Goal: Feedback & Contribution: Leave review/rating

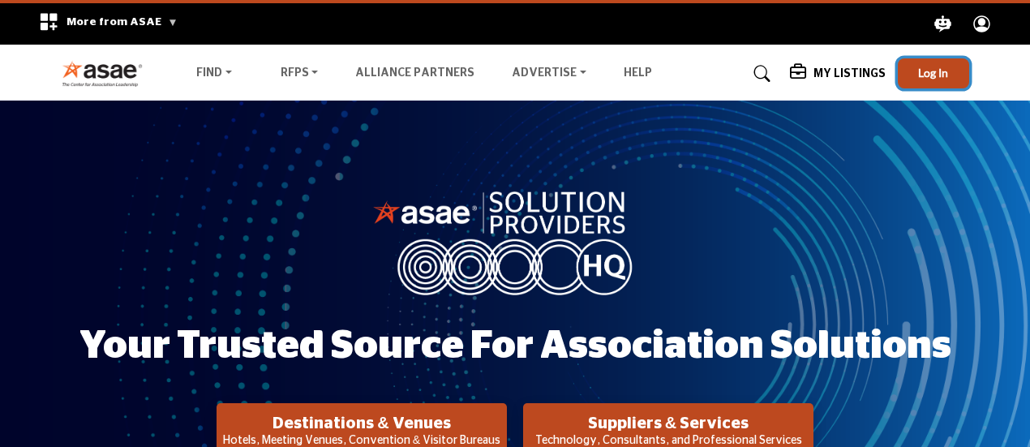
click at [931, 72] on span "Log In" at bounding box center [933, 73] width 30 height 14
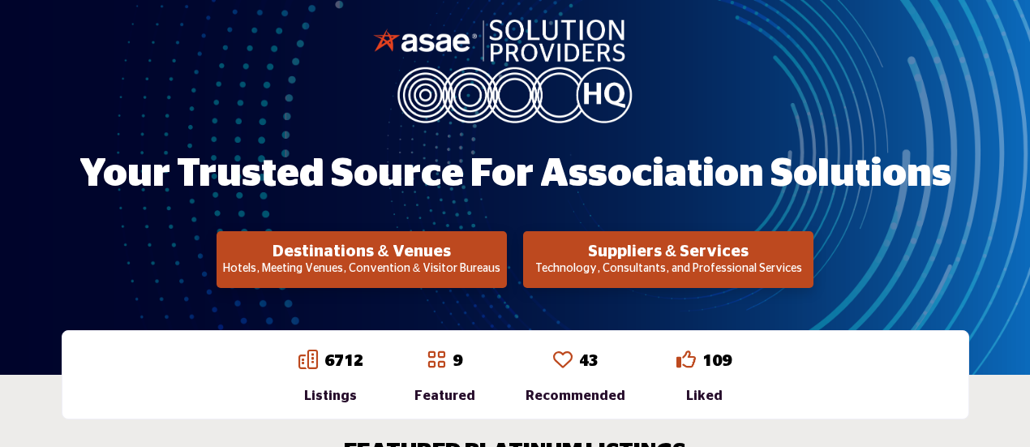
scroll to position [171, 0]
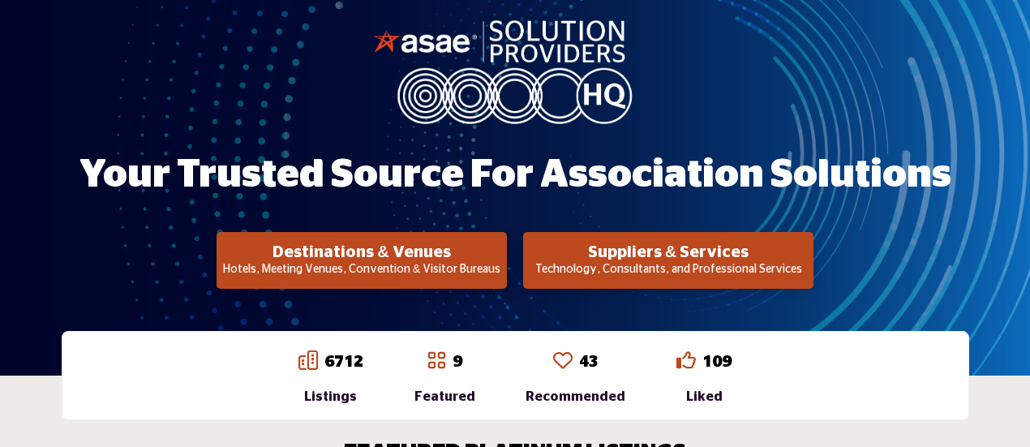
click at [419, 250] on h2 "Destinations & Venues" at bounding box center [361, 252] width 281 height 19
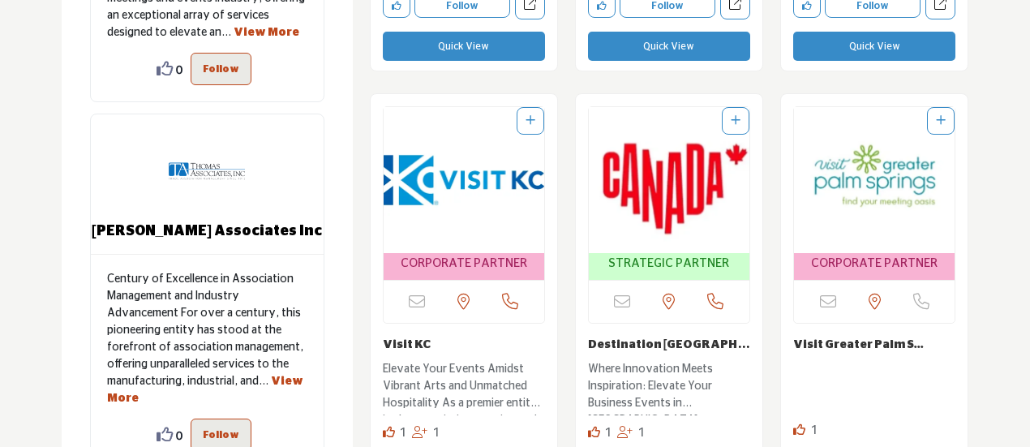
scroll to position [1843, 0]
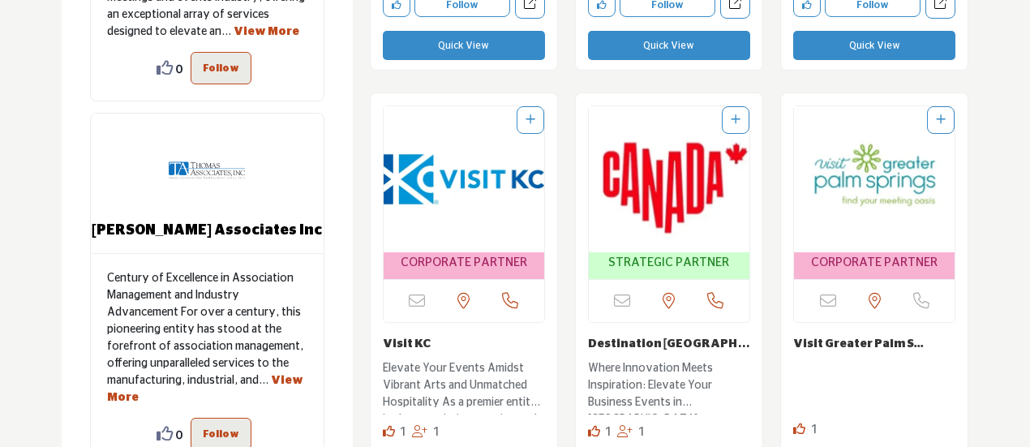
click at [668, 202] on img "Open Listing in new tab" at bounding box center [669, 179] width 161 height 146
click at [664, 265] on span "STRATEGIC PARTNER" at bounding box center [668, 263] width 121 height 19
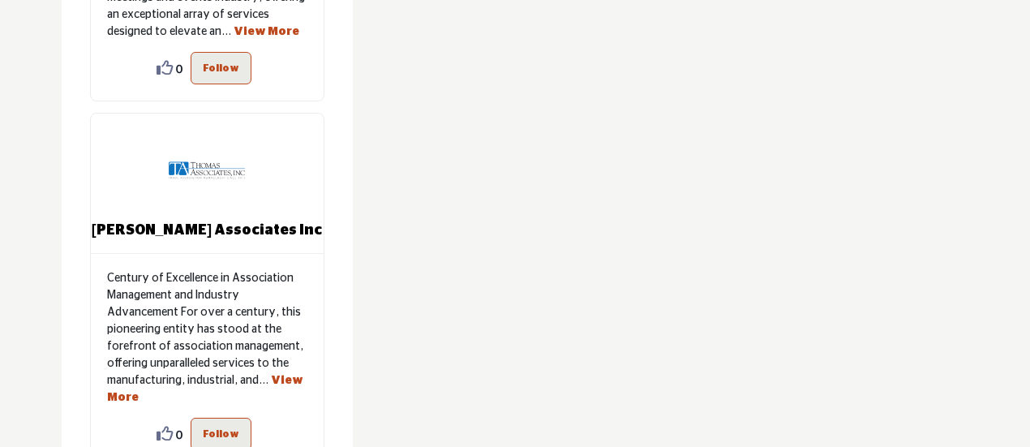
scroll to position [1871, 0]
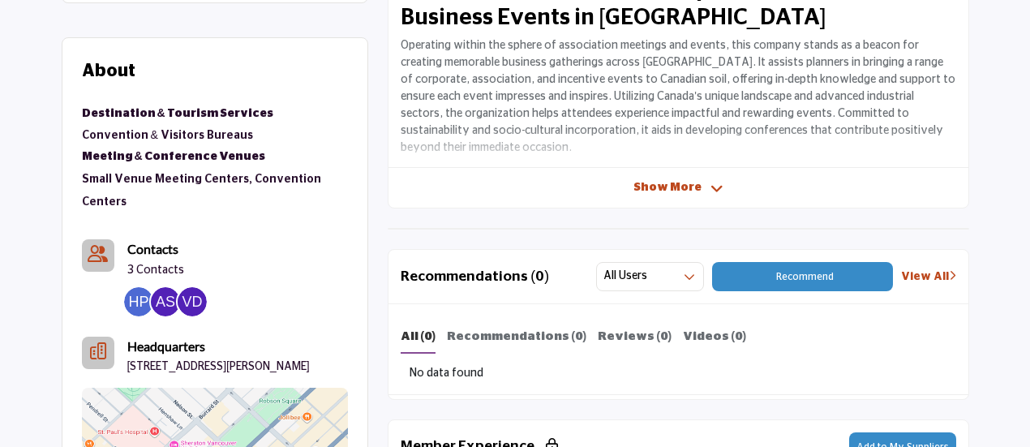
scroll to position [570, 0]
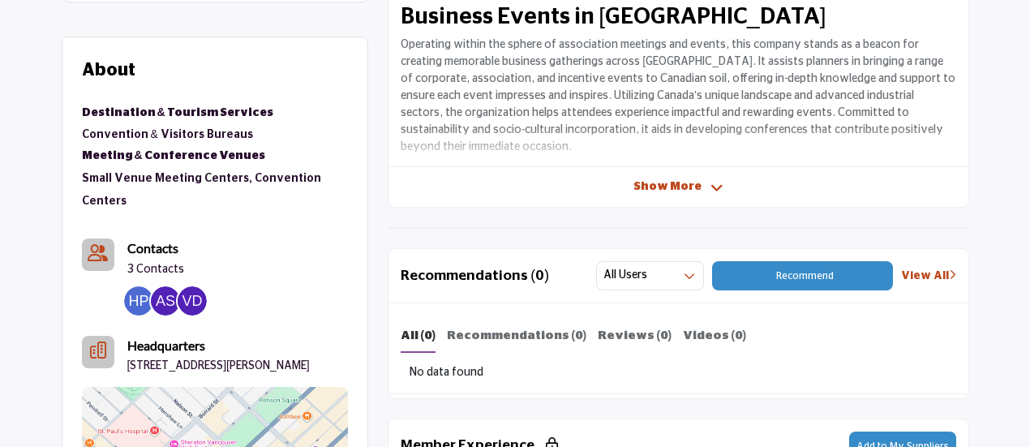
click at [823, 273] on span "Recommend" at bounding box center [805, 276] width 58 height 10
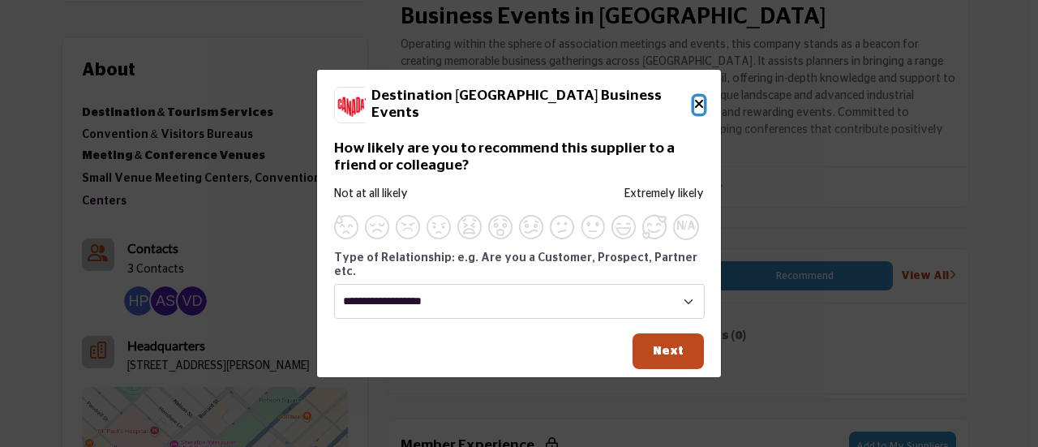
click at [700, 110] on icon "Close" at bounding box center [699, 103] width 10 height 13
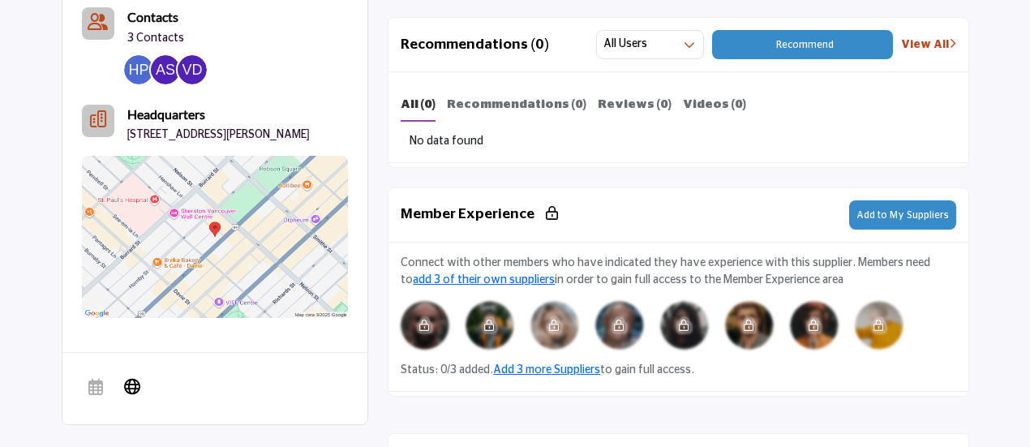
scroll to position [803, 0]
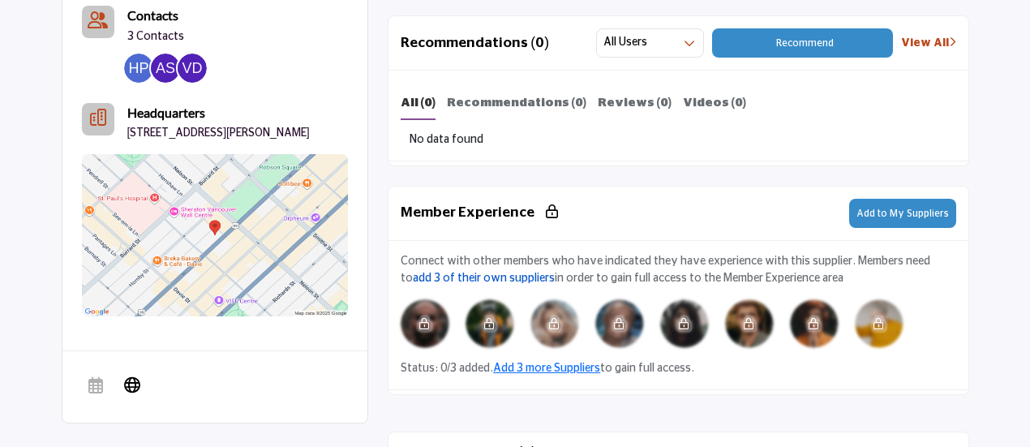
click at [475, 273] on link "add 3 of their own suppliers" at bounding box center [484, 278] width 142 height 11
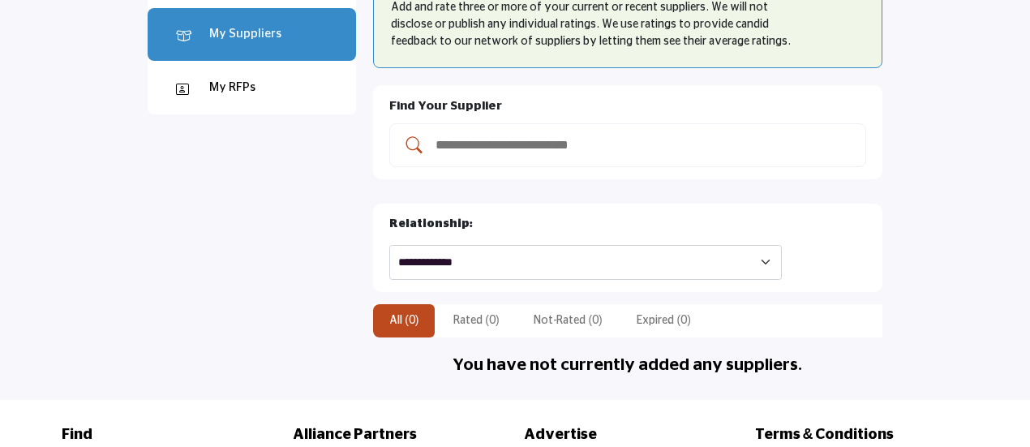
scroll to position [230, 0]
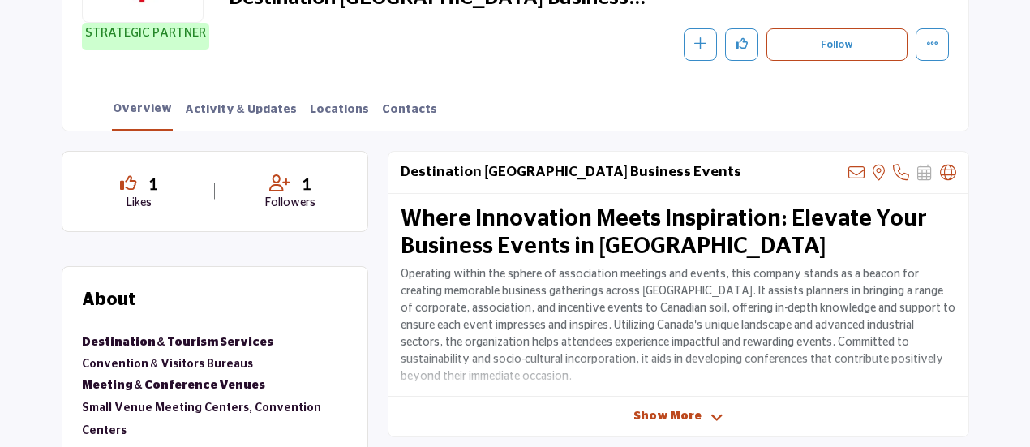
scroll to position [342, 0]
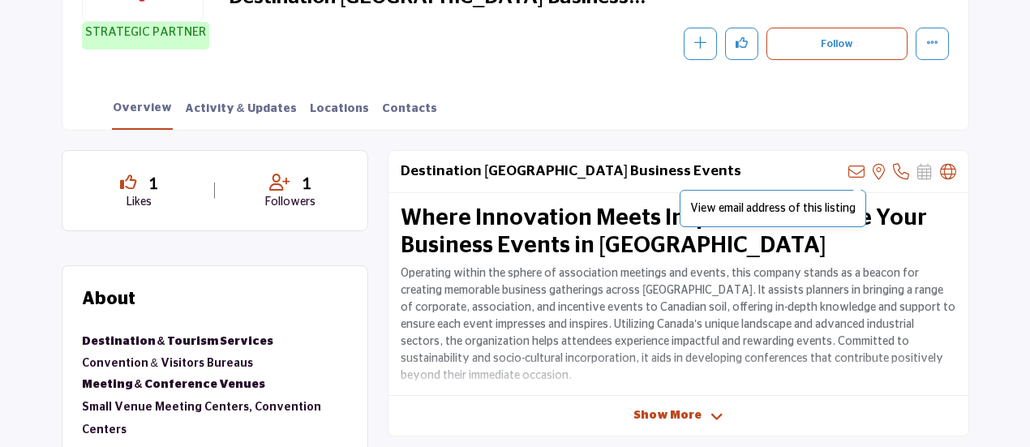
click at [857, 170] on icon at bounding box center [857, 172] width 16 height 16
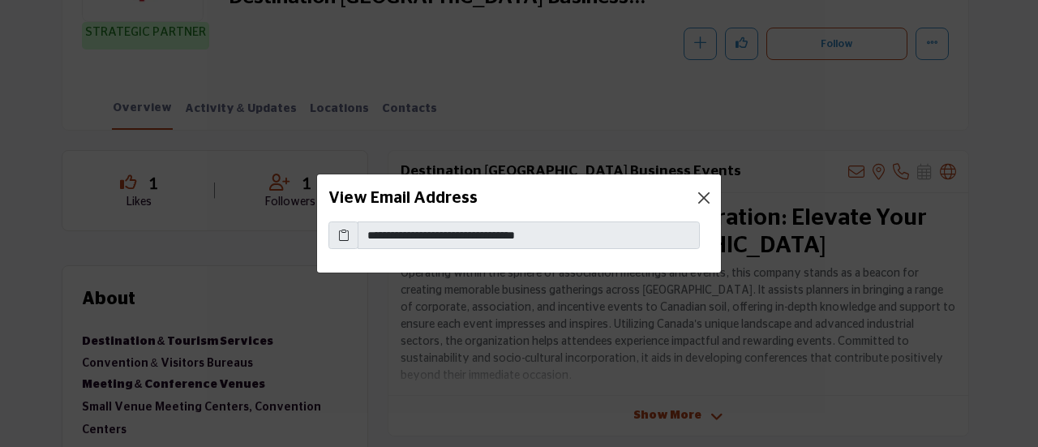
click at [705, 199] on button "Close" at bounding box center [704, 198] width 23 height 23
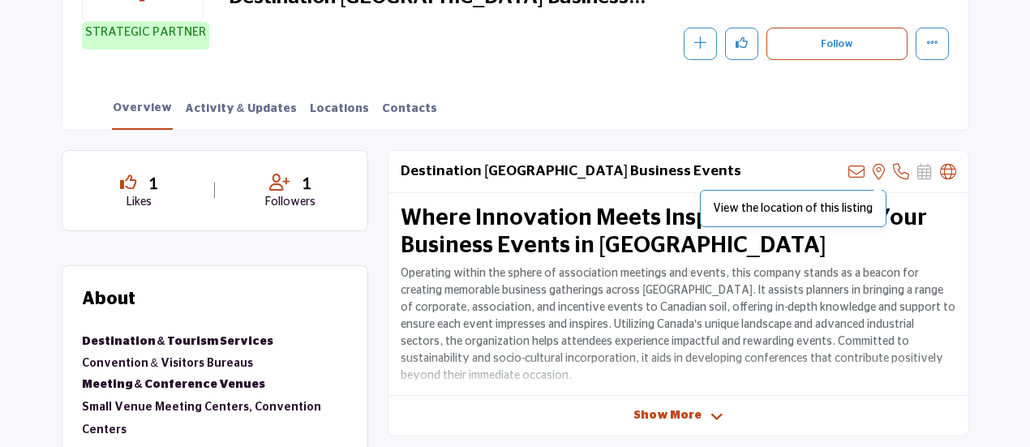
click at [876, 172] on icon at bounding box center [879, 172] width 12 height 16
click at [904, 166] on icon at bounding box center [901, 172] width 16 height 16
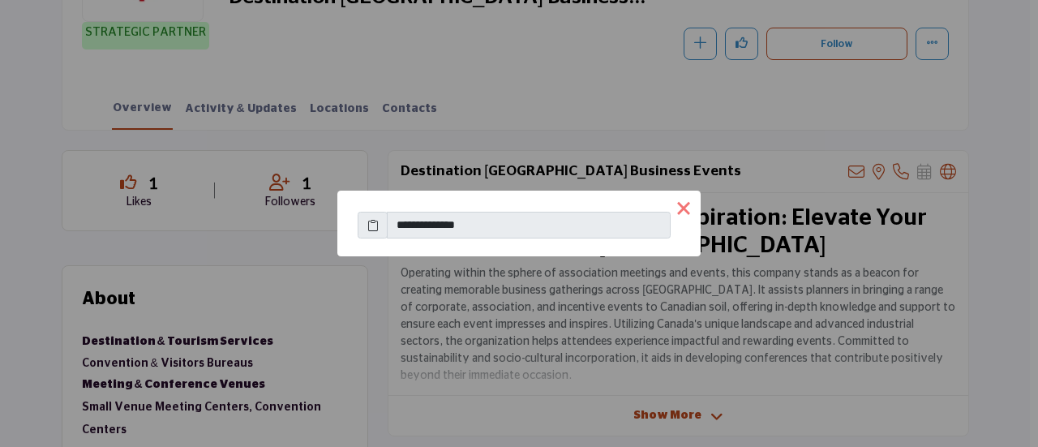
click at [684, 211] on button "×" at bounding box center [684, 208] width 34 height 34
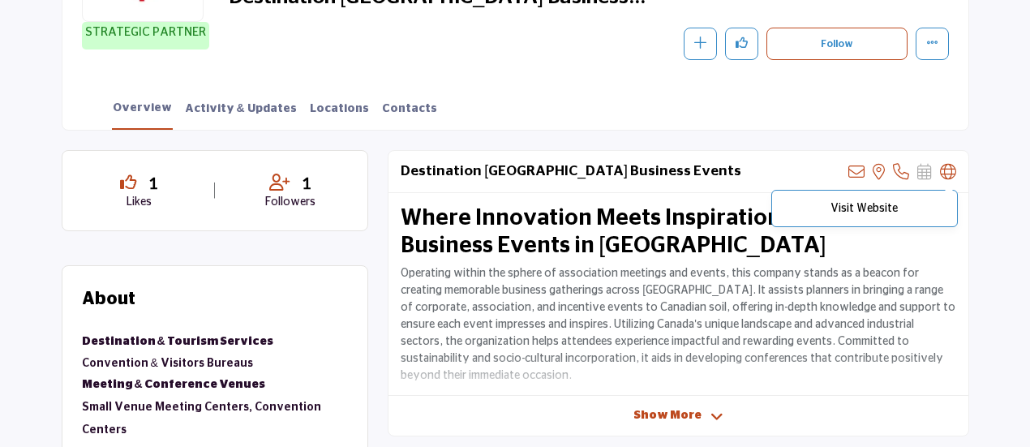
click at [953, 172] on icon at bounding box center [948, 172] width 16 height 16
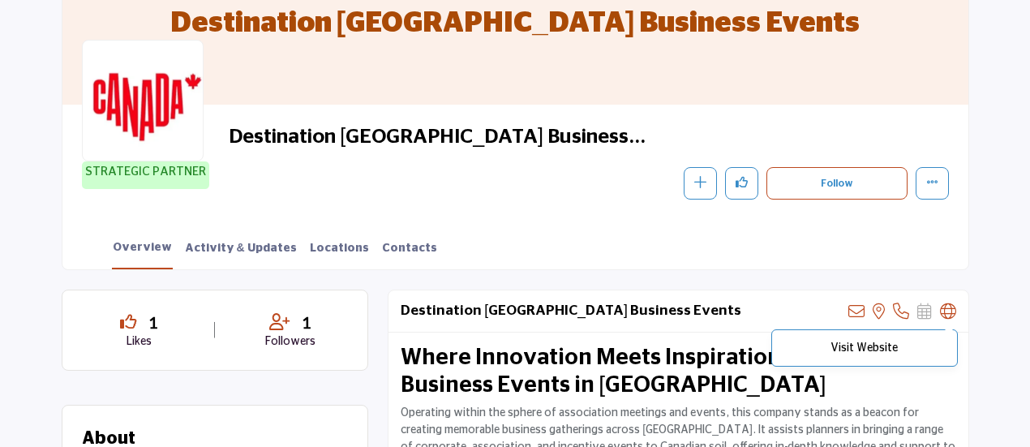
scroll to position [198, 0]
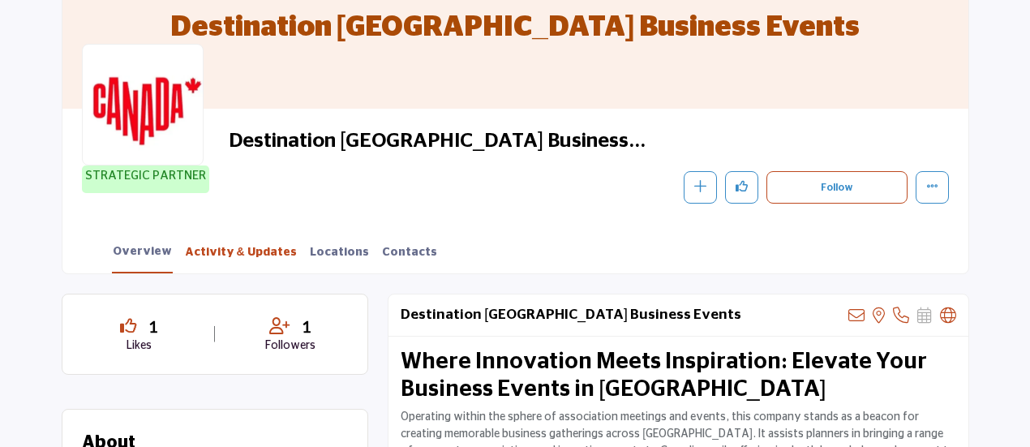
click at [245, 247] on link "Activity & Updates" at bounding box center [241, 258] width 114 height 28
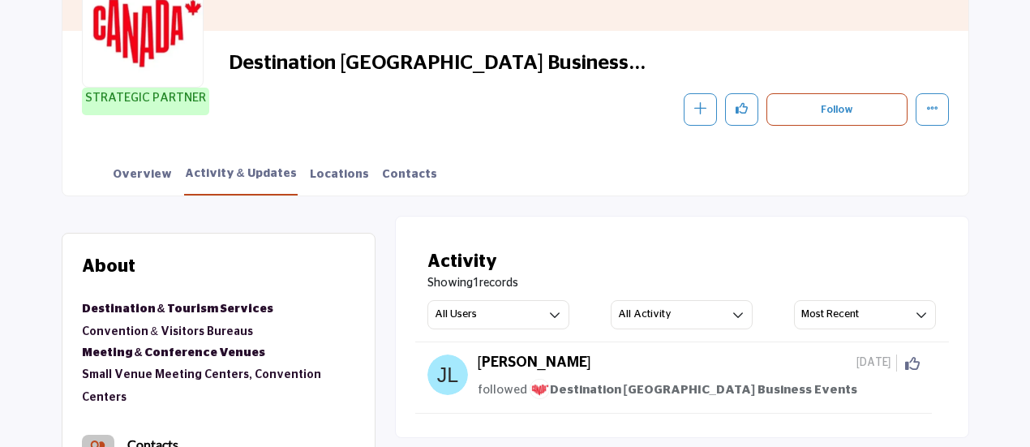
scroll to position [285, 0]
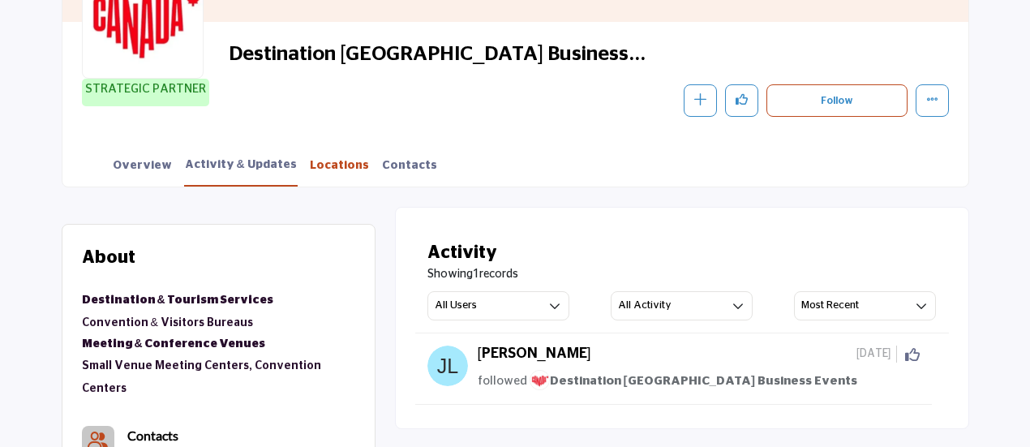
click at [312, 162] on link "Locations" at bounding box center [339, 171] width 61 height 28
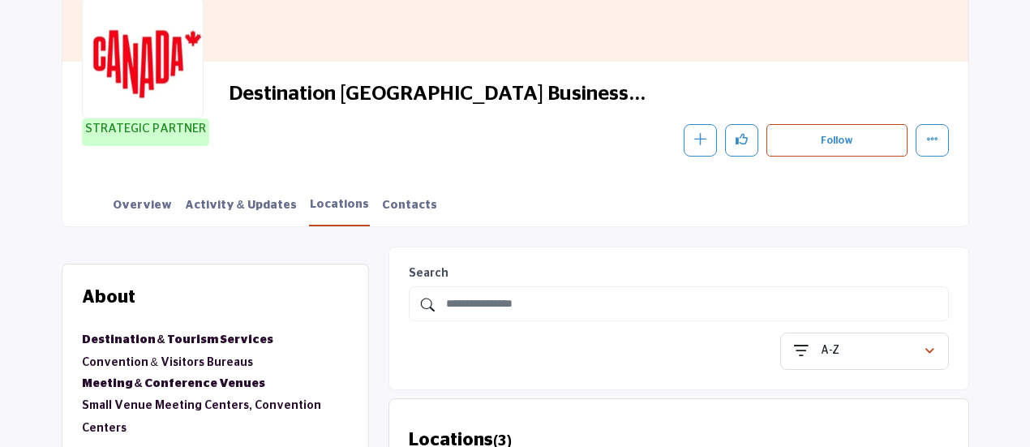
scroll to position [252, 0]
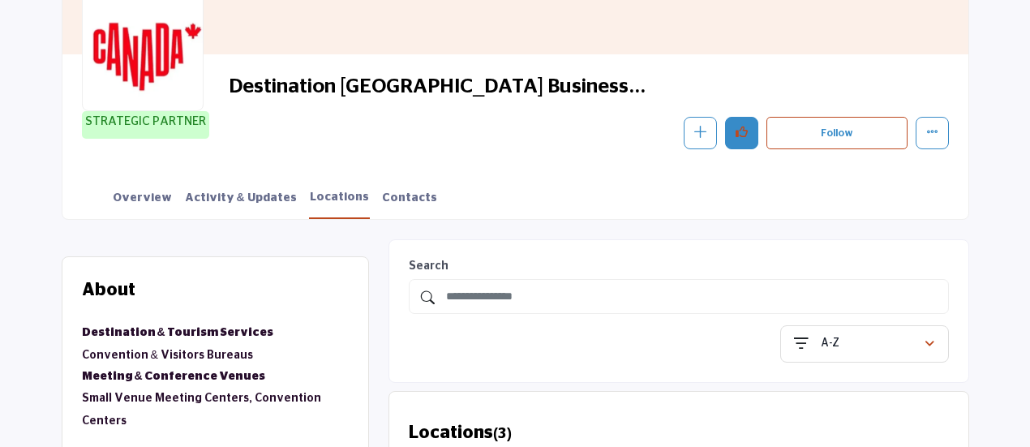
click at [743, 131] on icon "Like" at bounding box center [742, 132] width 12 height 12
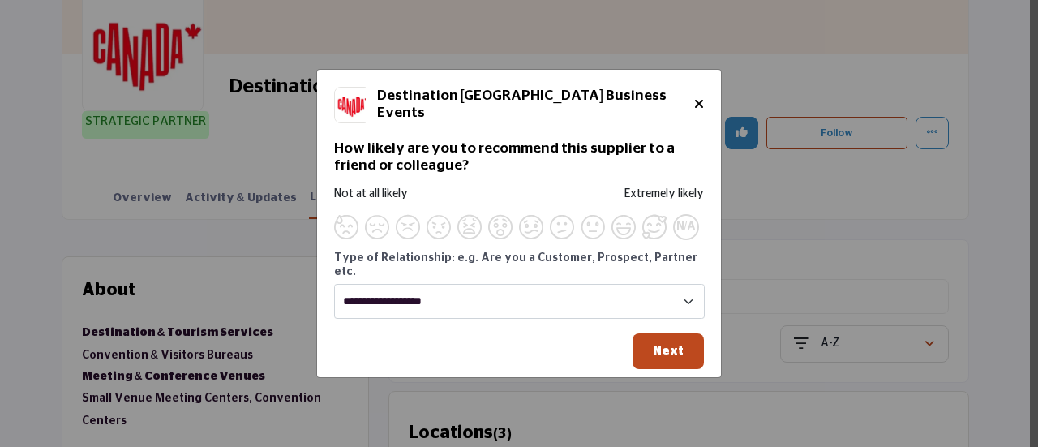
click at [694, 107] on icon "Close" at bounding box center [699, 103] width 10 height 13
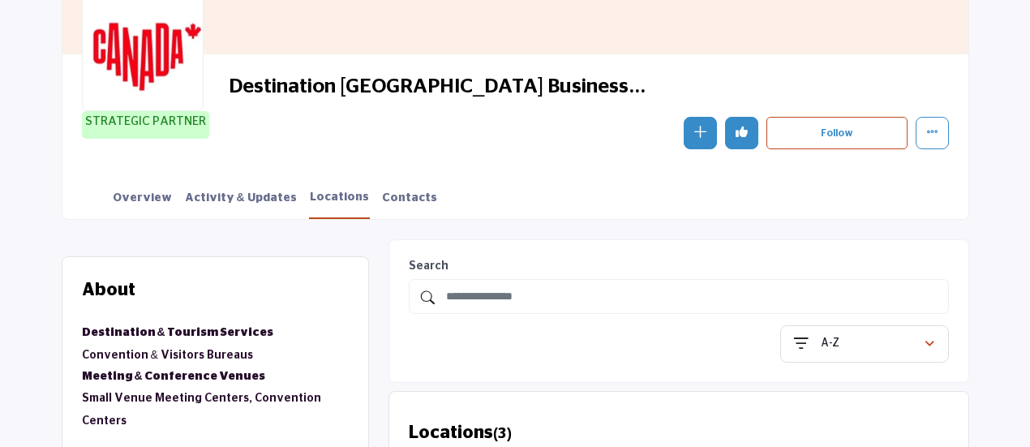
click at [743, 130] on icon "Undo like" at bounding box center [742, 132] width 12 height 12
click at [933, 131] on icon "More details" at bounding box center [932, 132] width 12 height 12
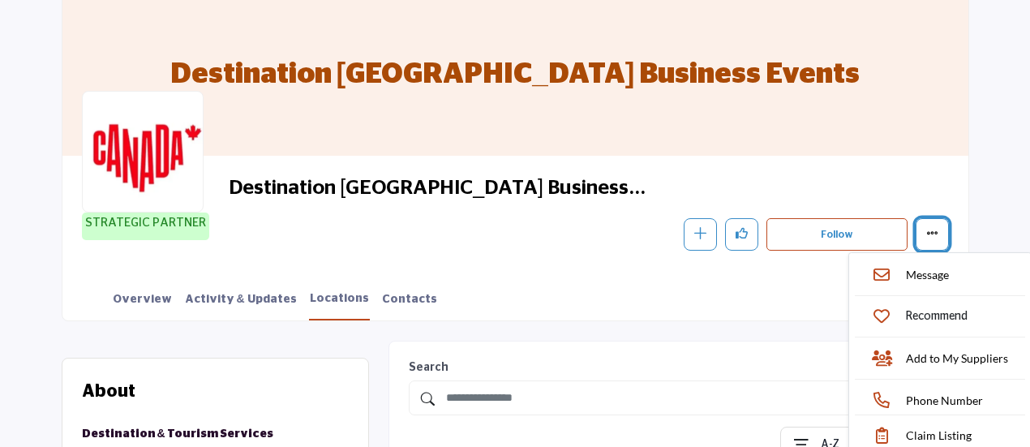
scroll to position [100, 0]
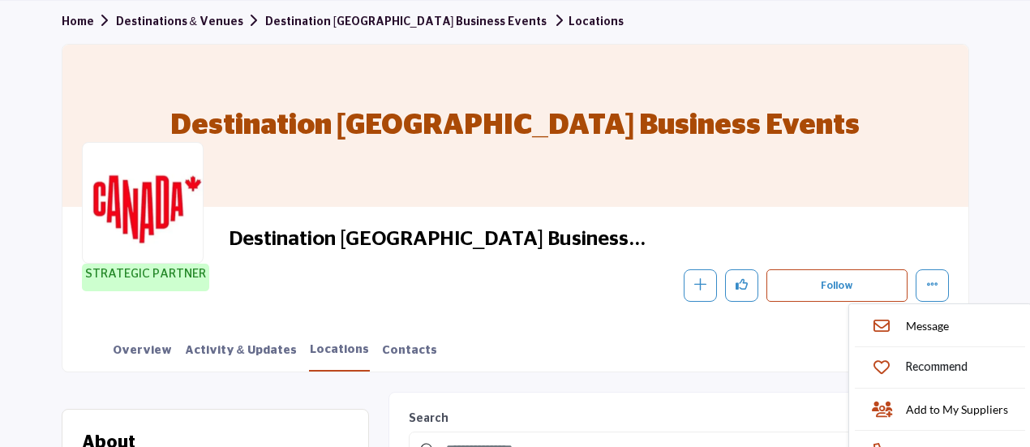
click at [191, 21] on link "Destinations & Venues" at bounding box center [190, 21] width 149 height 11
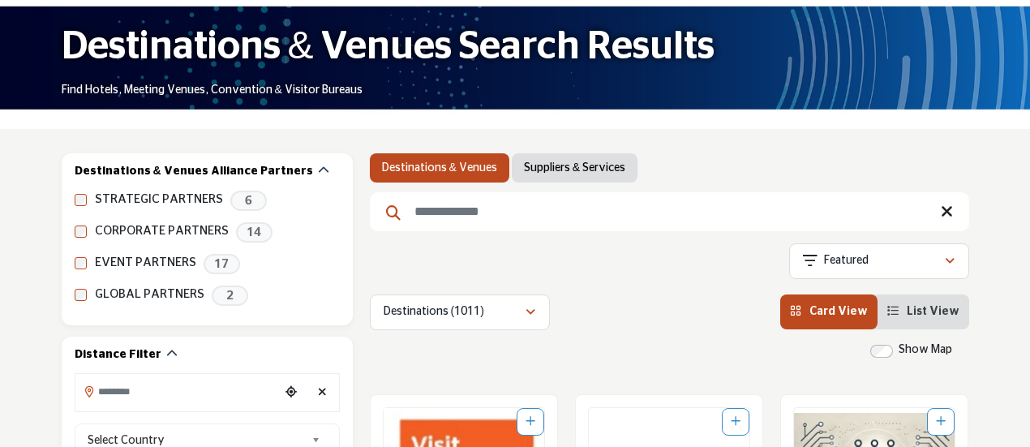
scroll to position [153, 0]
click at [738, 204] on input "Search Keyword" at bounding box center [669, 211] width 599 height 39
type input "*****"
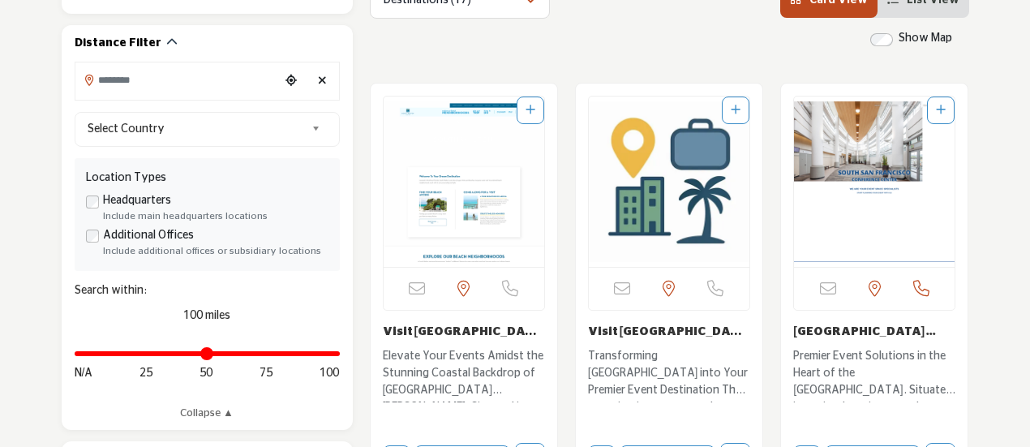
scroll to position [466, 0]
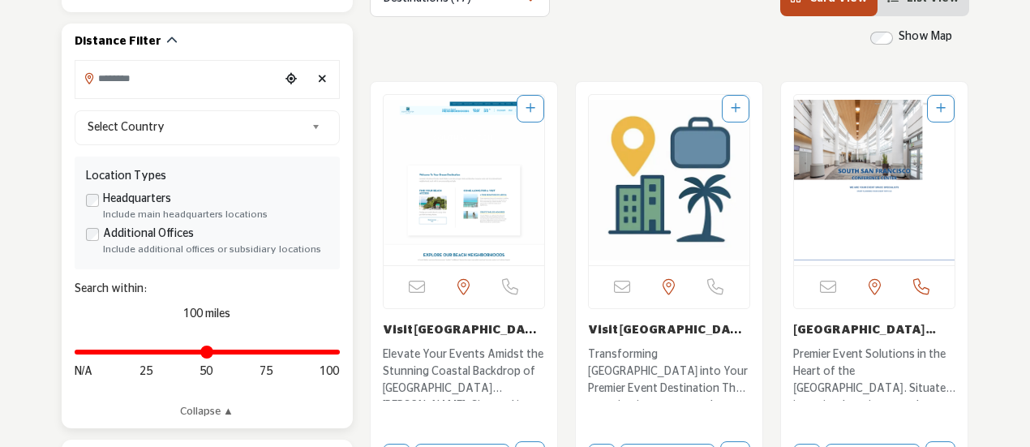
click at [185, 80] on input "Search Location" at bounding box center [177, 78] width 204 height 32
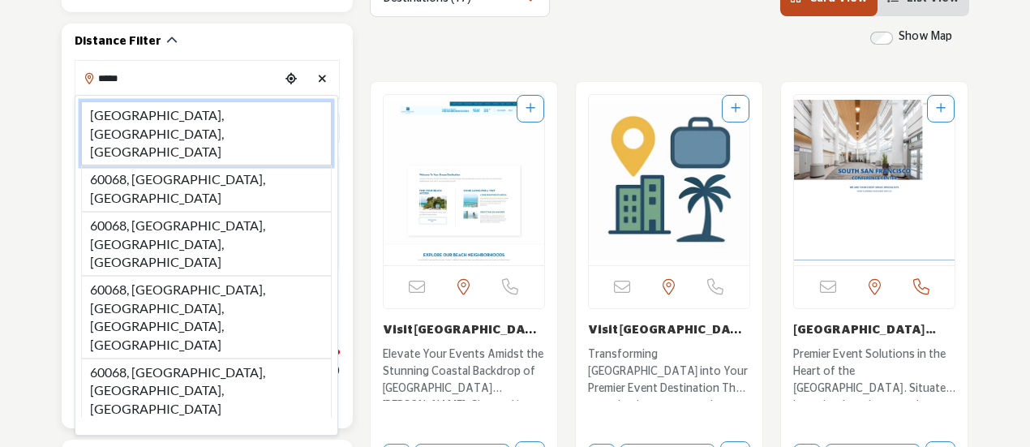
click at [227, 110] on li "60068, Park Ridge, IL, USA" at bounding box center [206, 133] width 251 height 64
type input "**********"
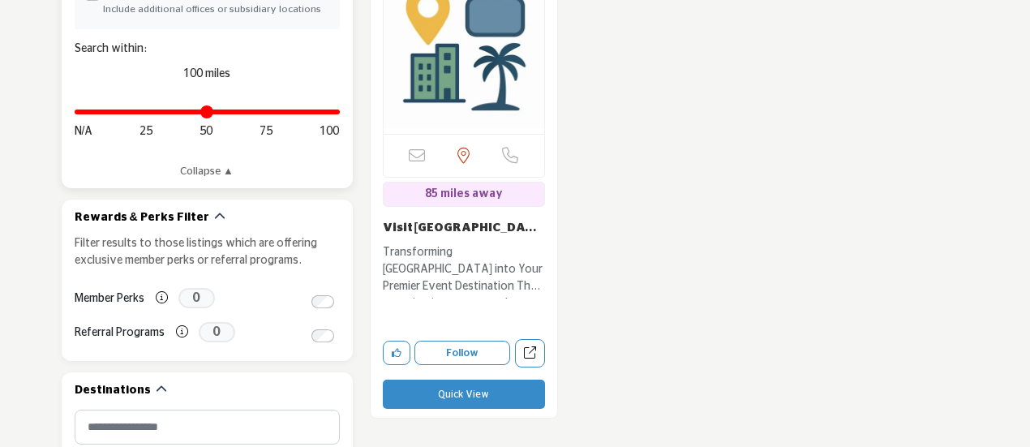
scroll to position [707, 0]
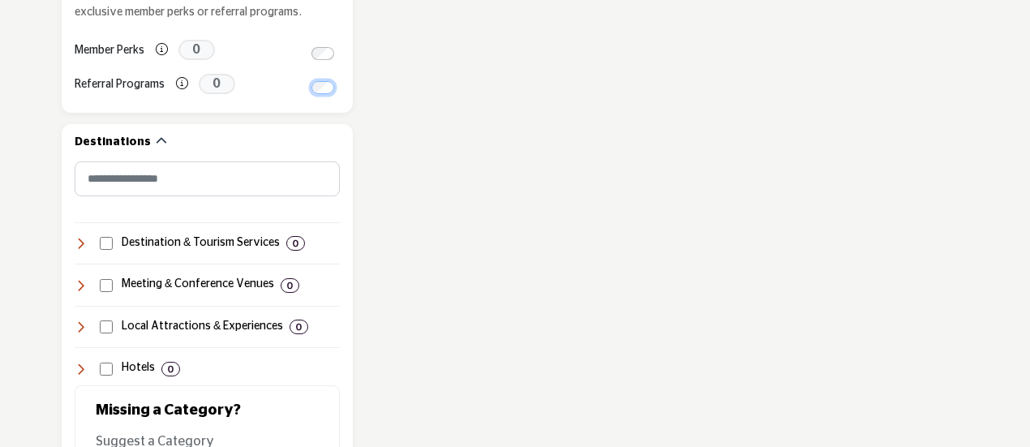
scroll to position [967, 0]
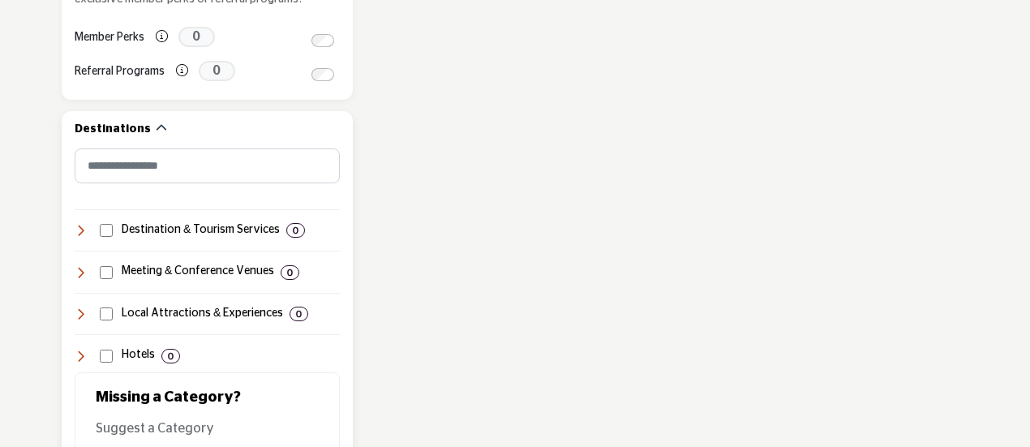
click at [187, 315] on h4 "Local Attractions & Experiences" at bounding box center [202, 314] width 161 height 16
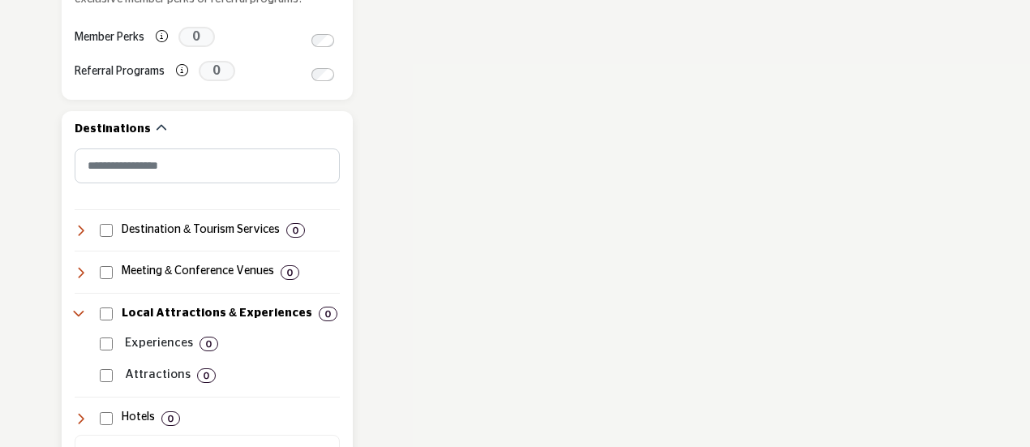
click at [161, 334] on p "Experiences" at bounding box center [159, 343] width 68 height 19
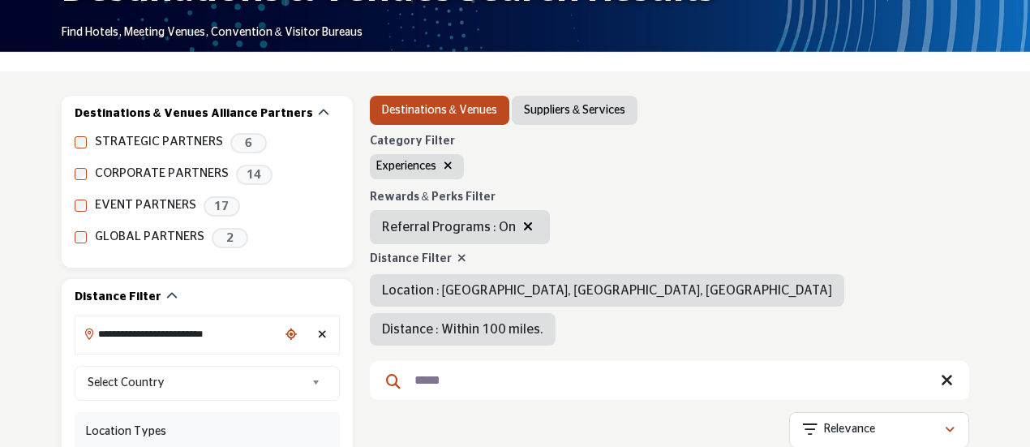
scroll to position [208, 0]
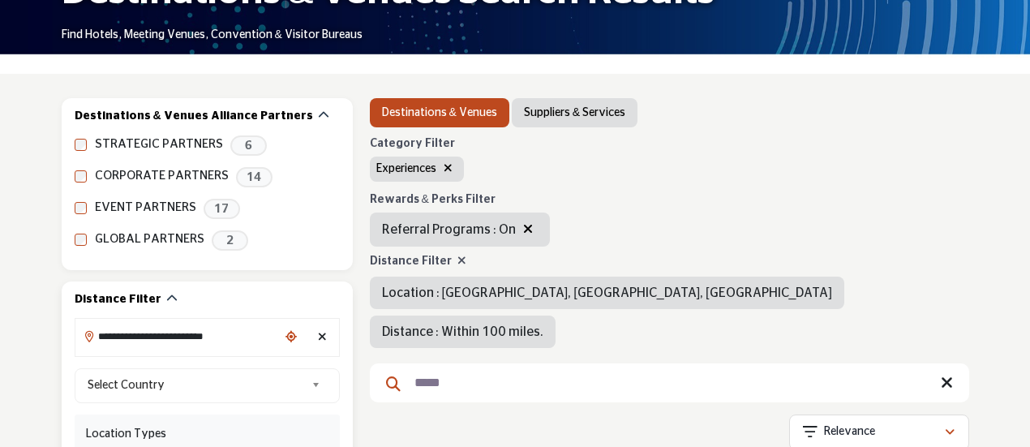
click at [323, 337] on icon "Clear search location" at bounding box center [322, 336] width 9 height 11
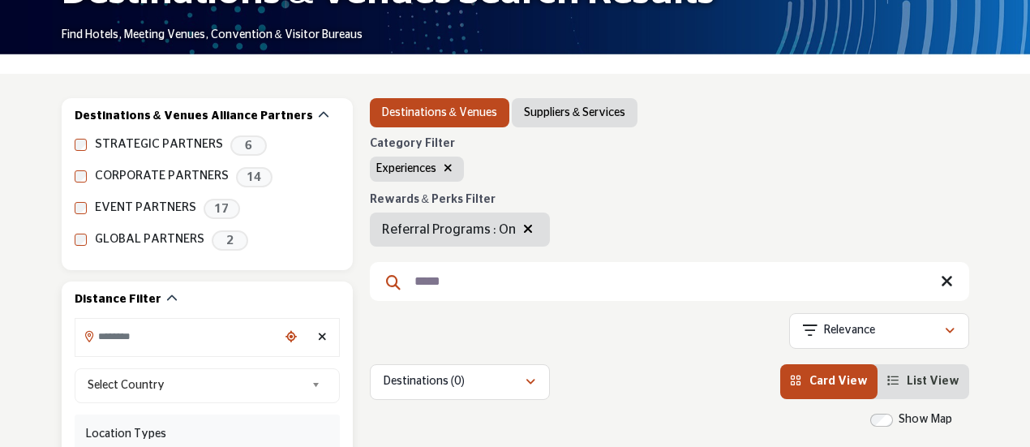
click at [323, 337] on icon "Clear search location" at bounding box center [322, 336] width 9 height 11
click at [319, 337] on icon "Clear search location" at bounding box center [322, 336] width 9 height 11
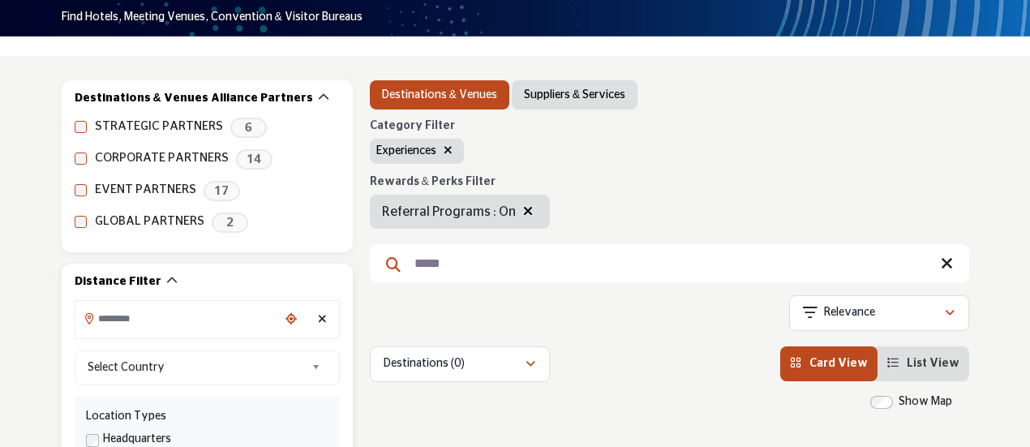
scroll to position [227, 0]
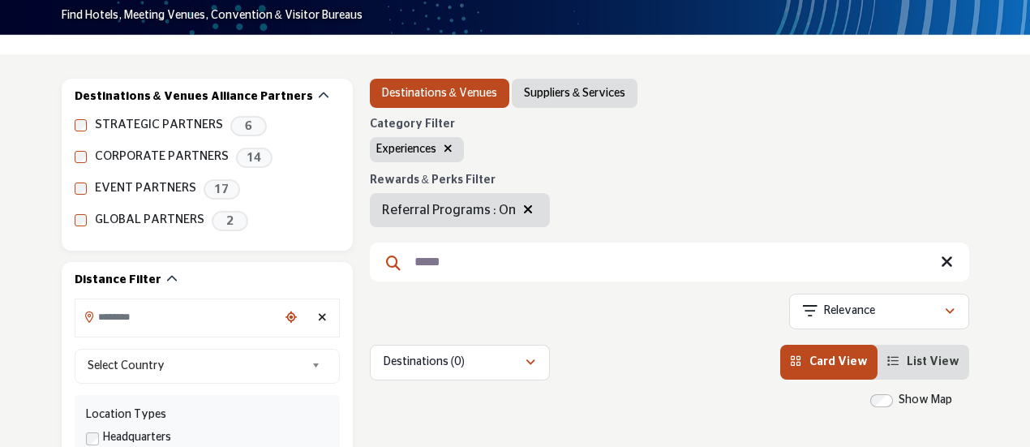
click at [446, 145] on icon "button" at bounding box center [448, 148] width 9 height 11
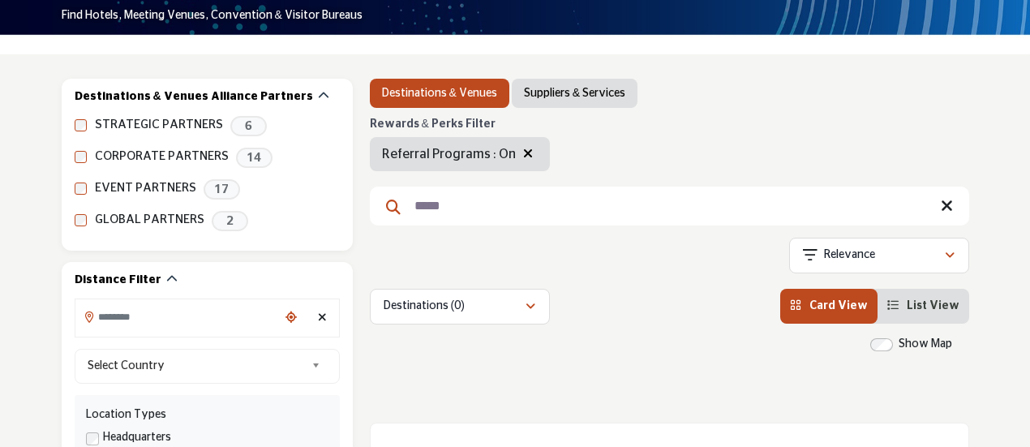
click at [523, 153] on icon "button" at bounding box center [528, 153] width 10 height 13
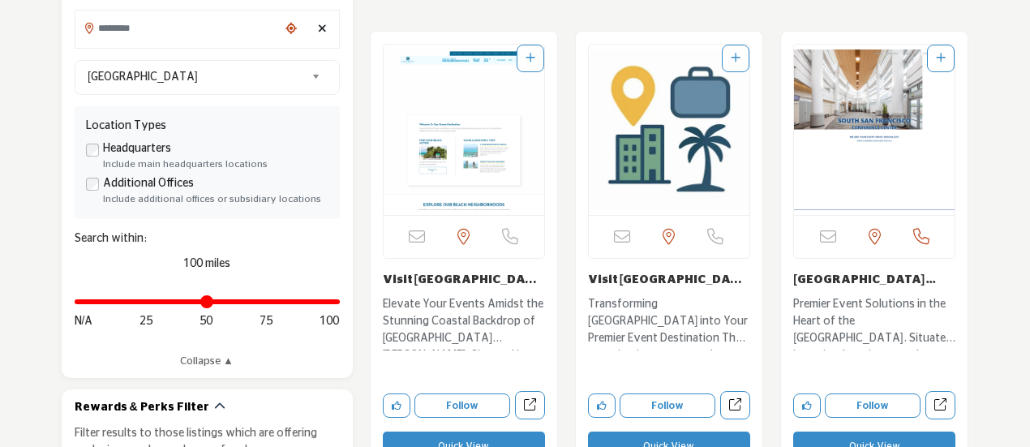
scroll to position [517, 0]
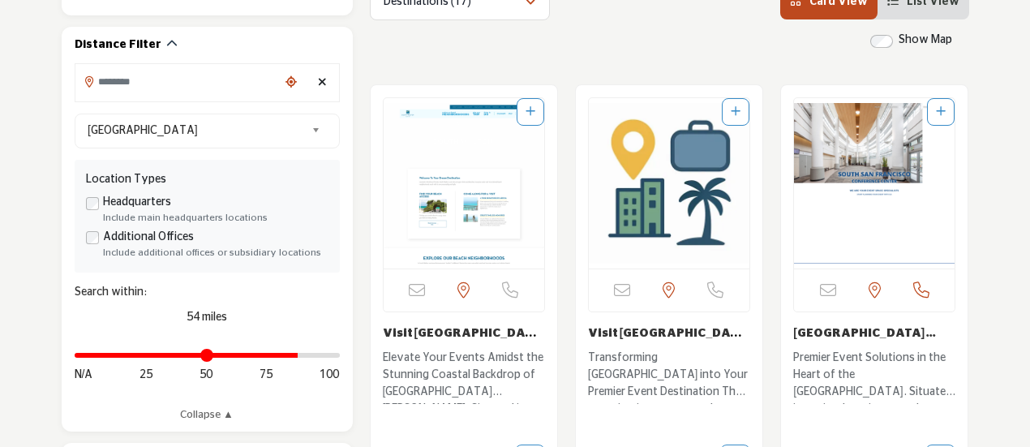
scroll to position [447, 0]
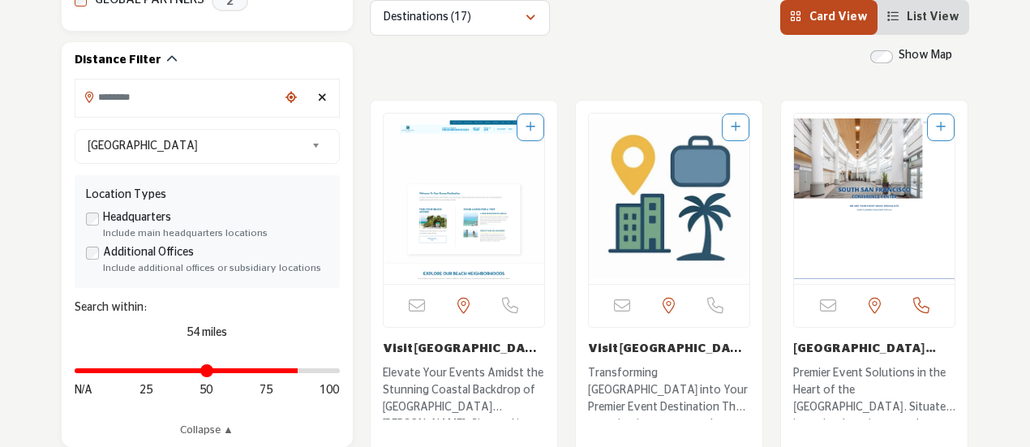
type input "**"
click at [201, 98] on input "Search Location" at bounding box center [177, 97] width 204 height 32
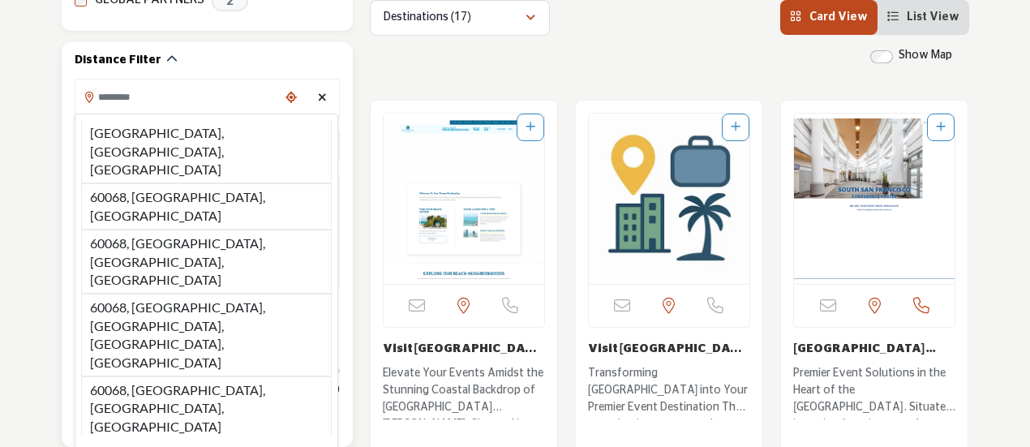
scroll to position [445, 0]
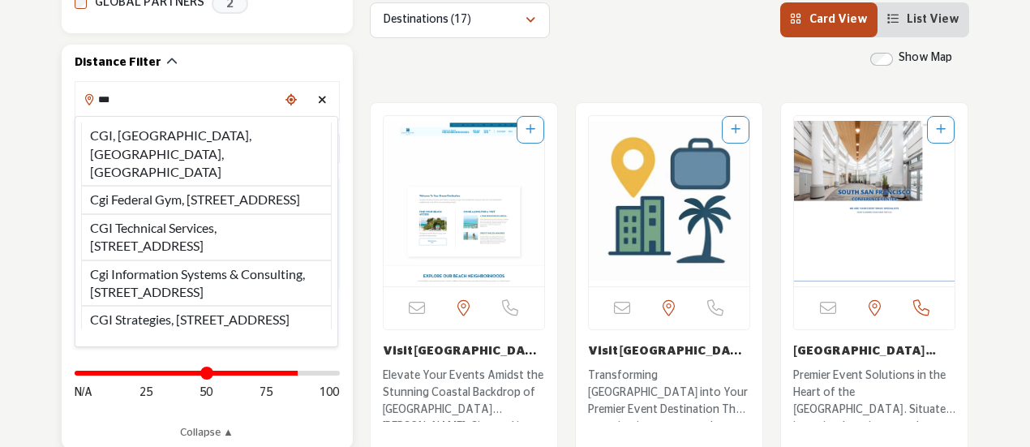
type input "****"
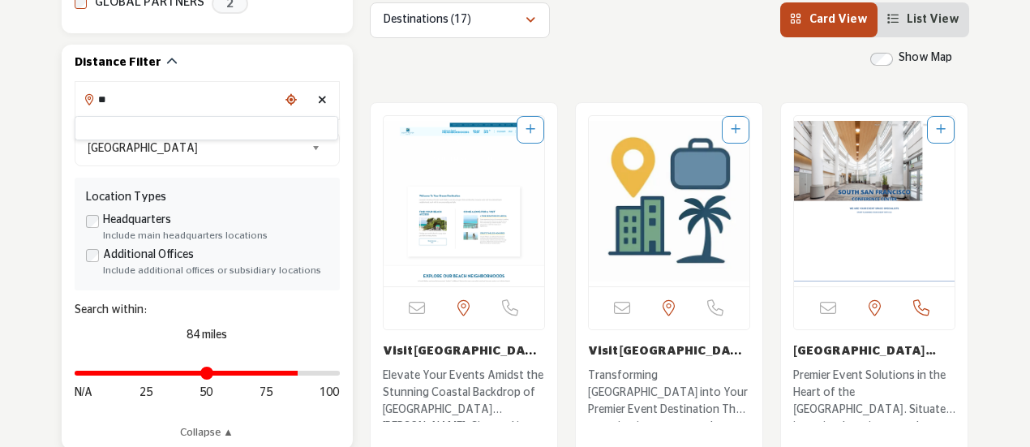
type input "*"
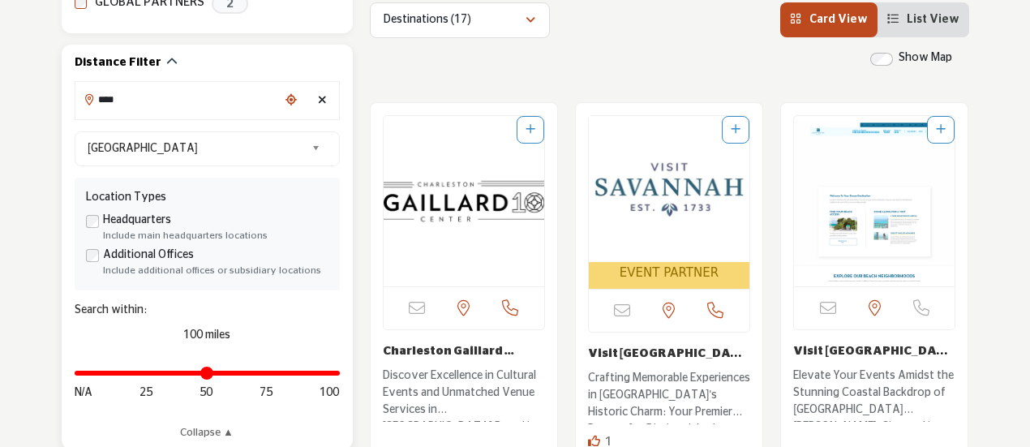
type input "*****"
type input "***"
type input "*******"
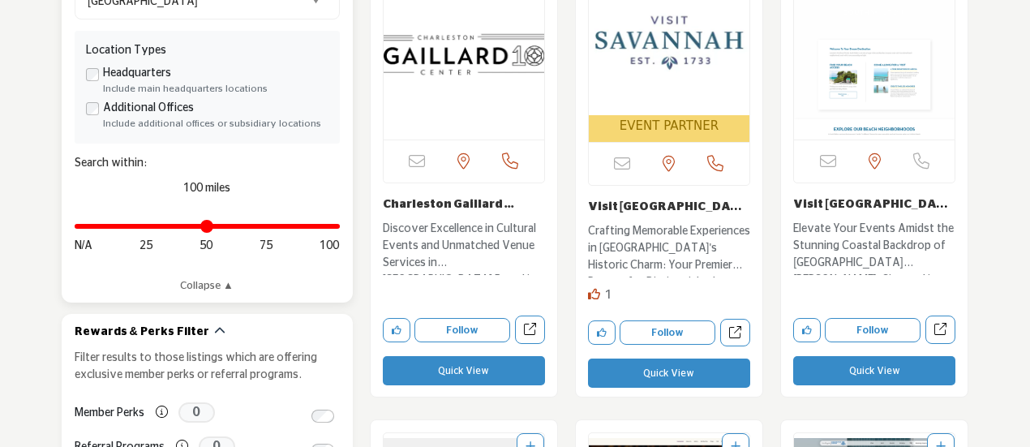
scroll to position [592, 0]
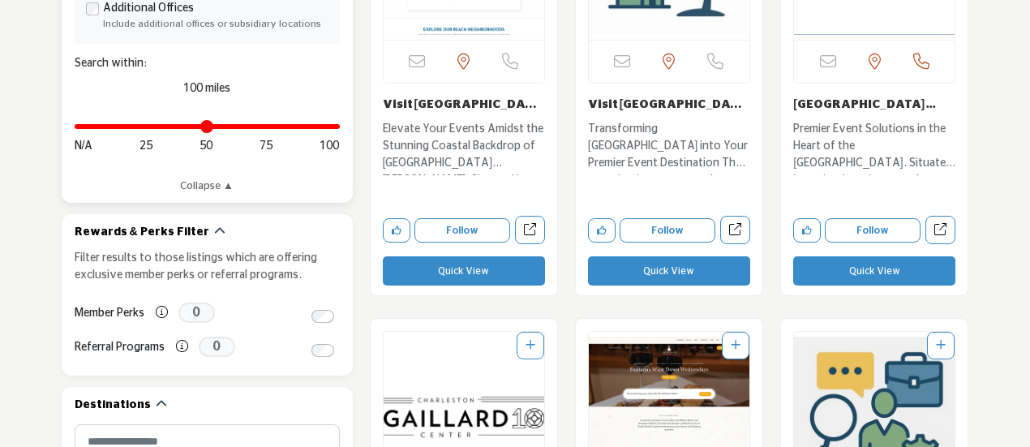
scroll to position [690, 0]
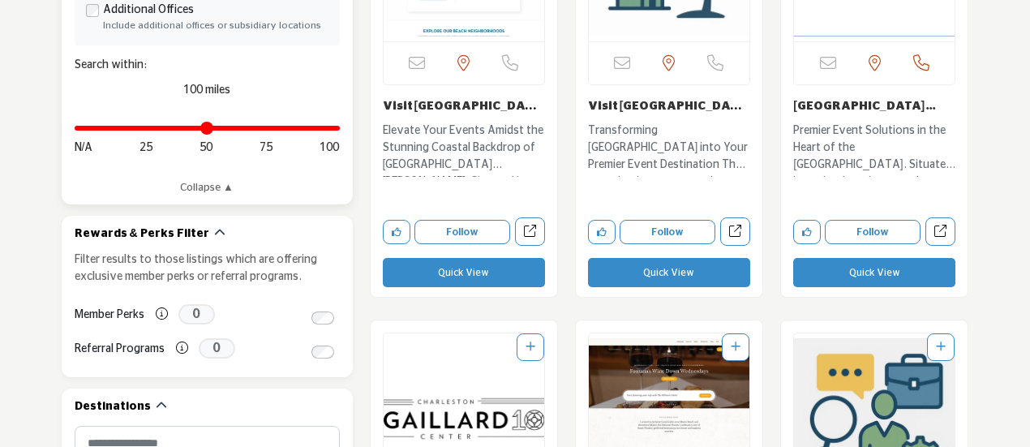
type input "***"
click at [225, 192] on link "Collapse ▲" at bounding box center [207, 188] width 265 height 16
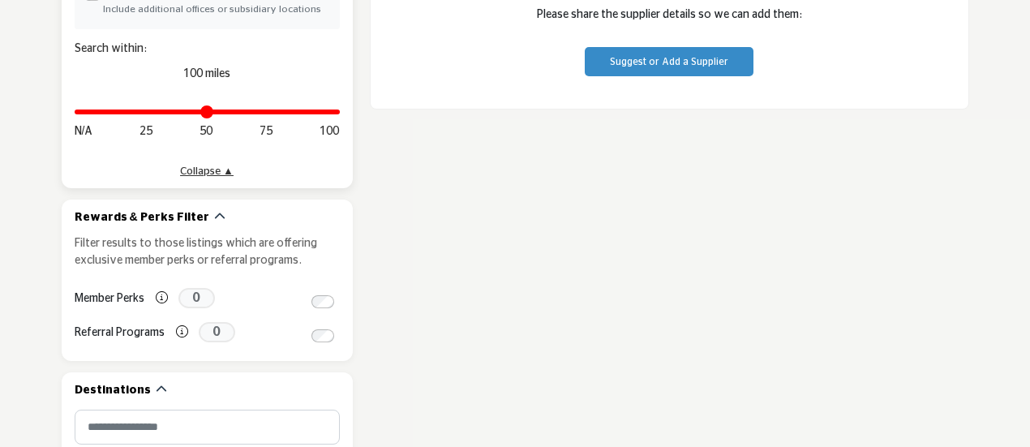
scroll to position [1026, 0]
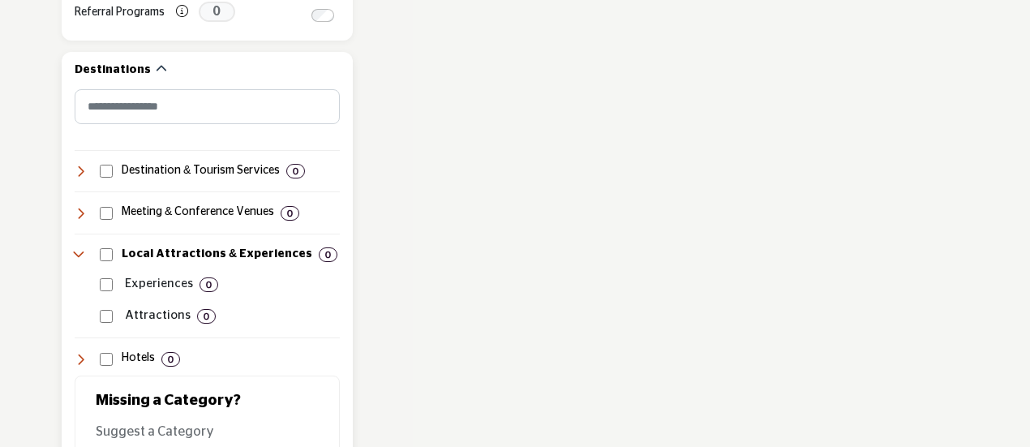
click at [130, 313] on p "Attractions" at bounding box center [158, 316] width 66 height 19
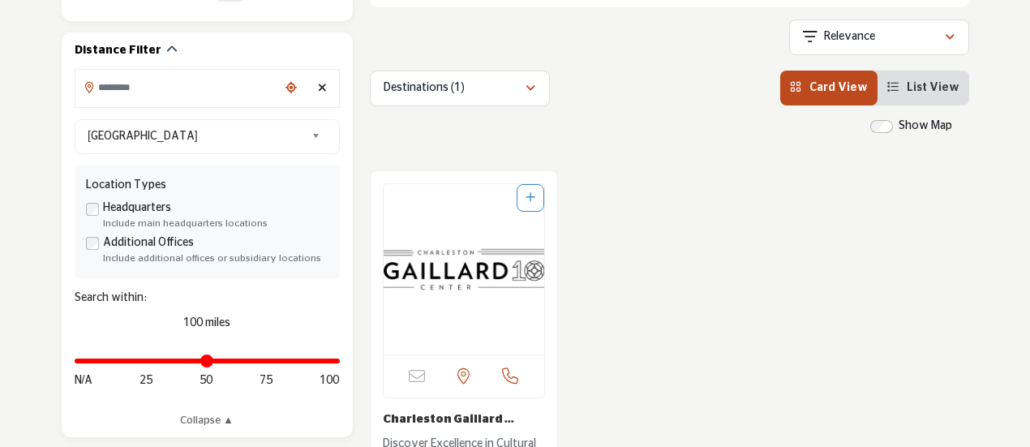
scroll to position [456, 0]
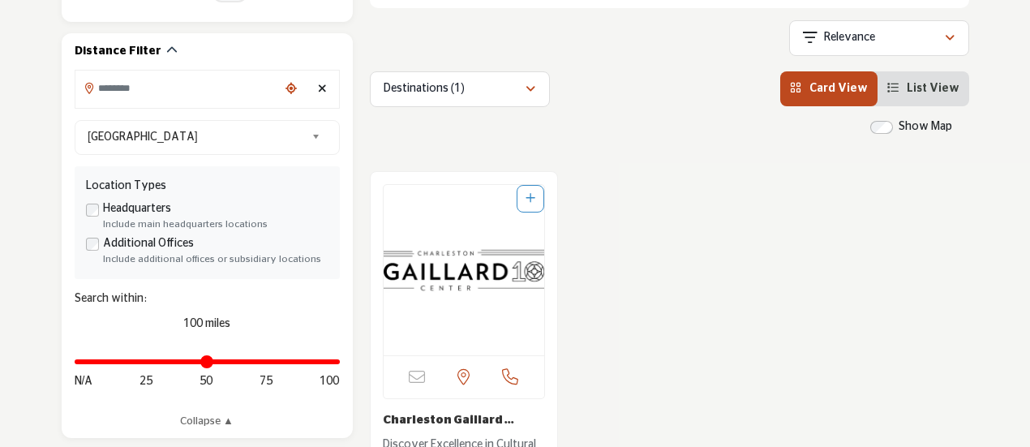
click at [463, 341] on img "Open Listing in new tab" at bounding box center [464, 270] width 161 height 170
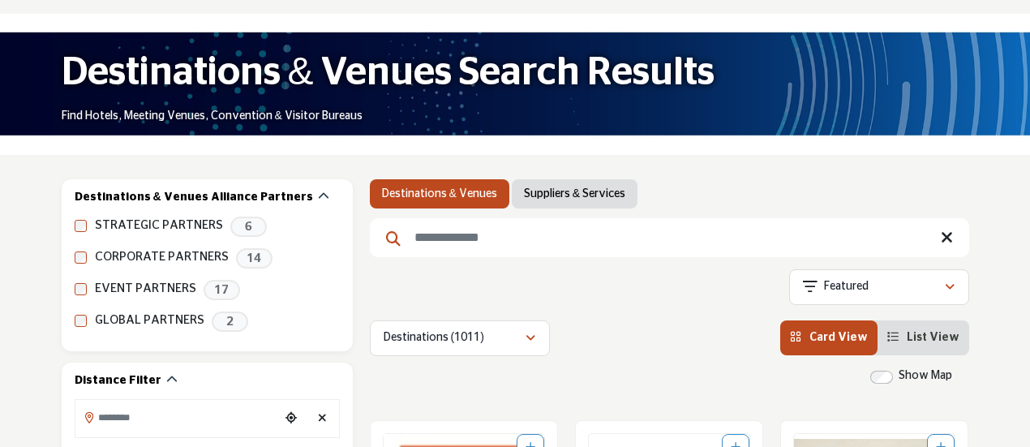
scroll to position [129, 0]
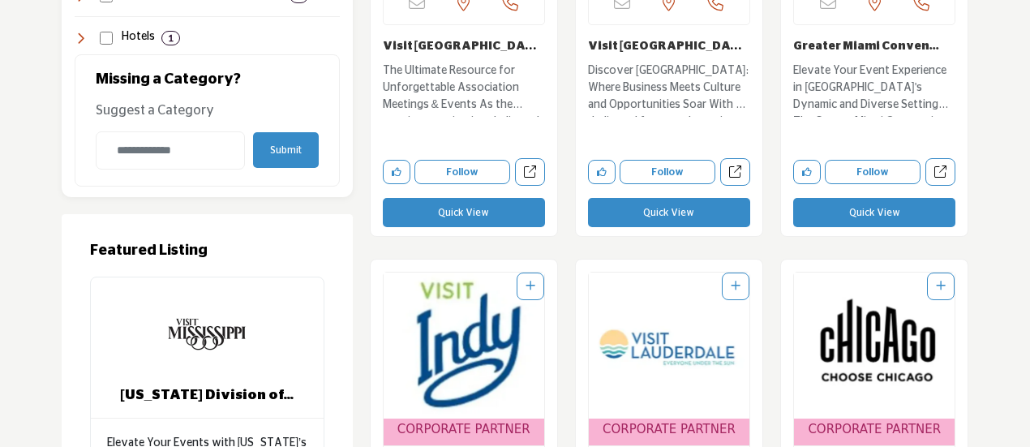
scroll to position [1275, 0]
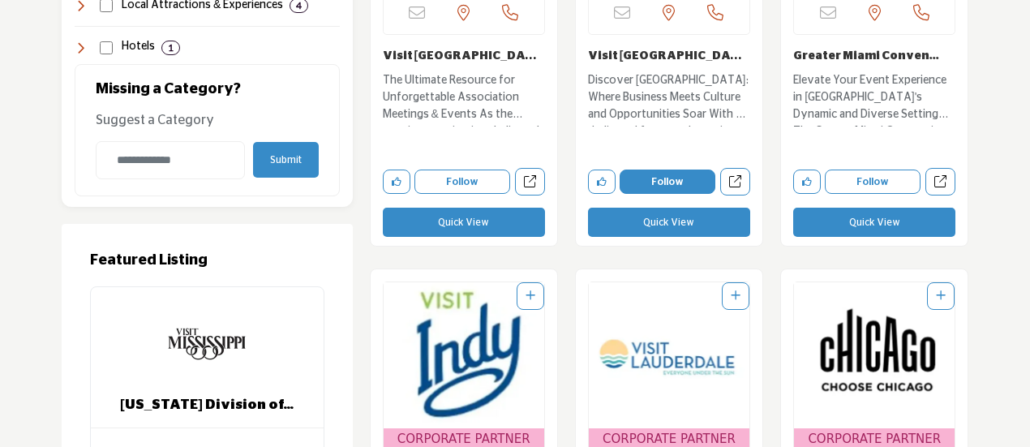
click at [673, 174] on button "Follow" at bounding box center [668, 182] width 96 height 24
click at [665, 174] on button "Following" at bounding box center [668, 182] width 96 height 24
click at [600, 178] on icon "Like company" at bounding box center [602, 182] width 10 height 10
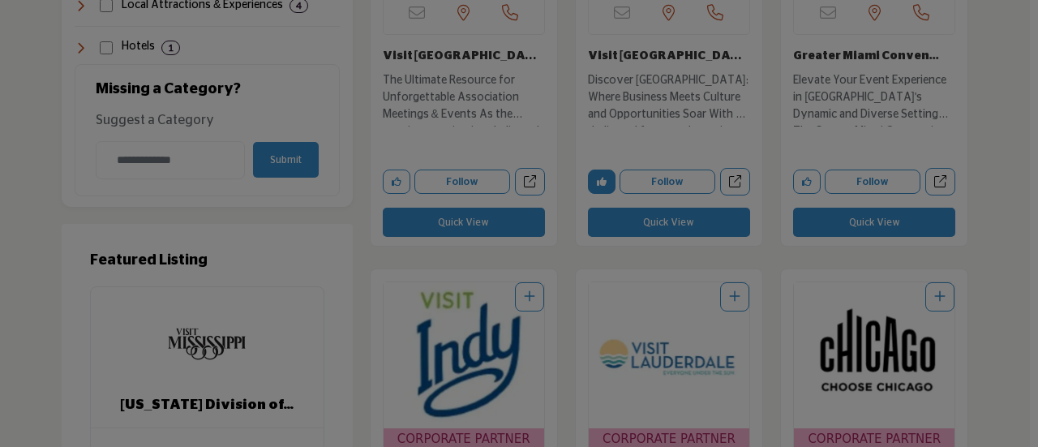
click at [0, 0] on div "How likely are you to recommend this supplier to a friend or colleague? Not at …" at bounding box center [0, 0] width 0 height 0
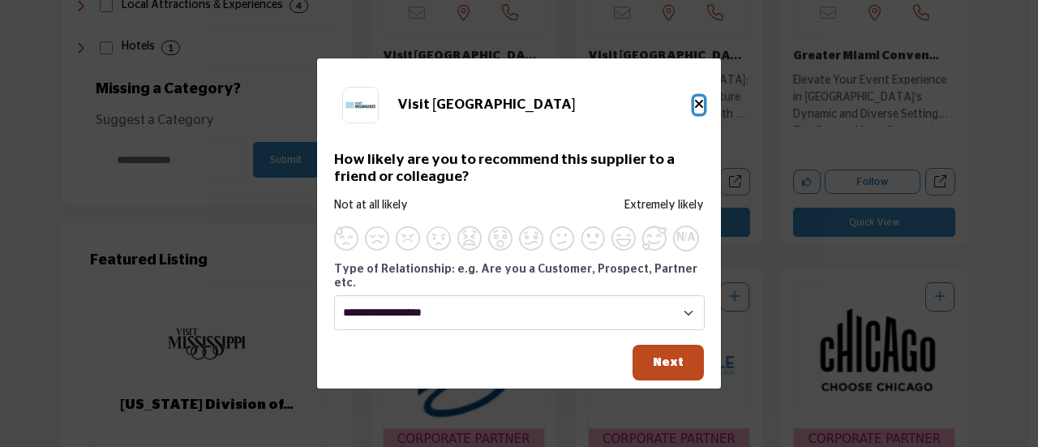
click at [698, 110] on icon "Close" at bounding box center [699, 103] width 10 height 13
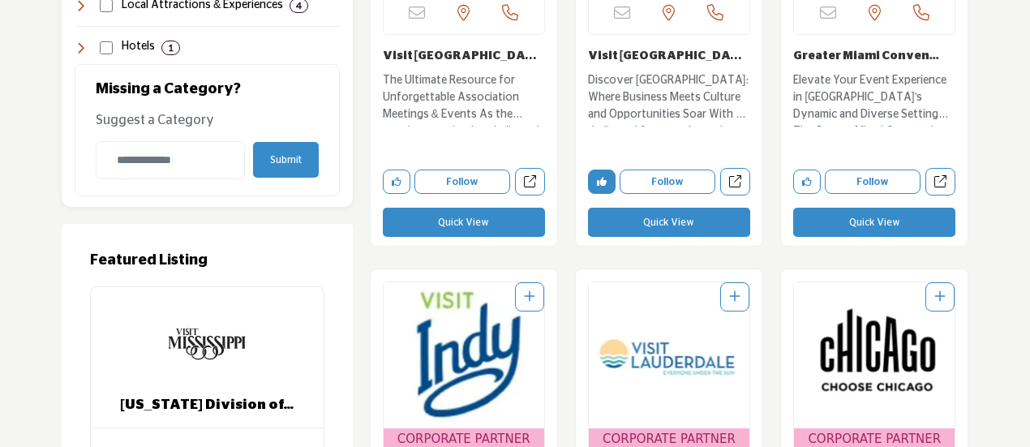
click at [590, 190] on div "Follow" at bounding box center [651, 182] width 127 height 24
click at [602, 180] on icon "Remove Like button" at bounding box center [602, 182] width 10 height 10
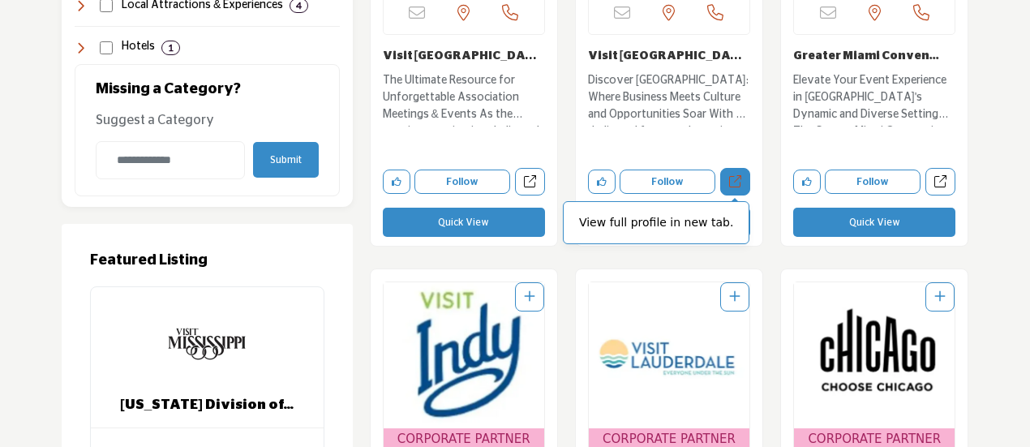
click at [737, 180] on icon "Open visit-milwaukee in new tab" at bounding box center [735, 181] width 12 height 12
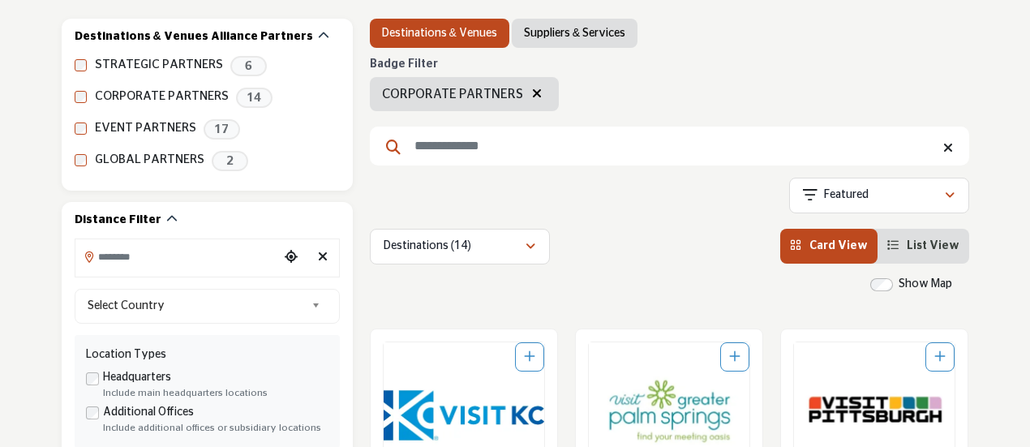
scroll to position [286, 0]
click at [234, 260] on input "Search Location" at bounding box center [177, 258] width 204 height 32
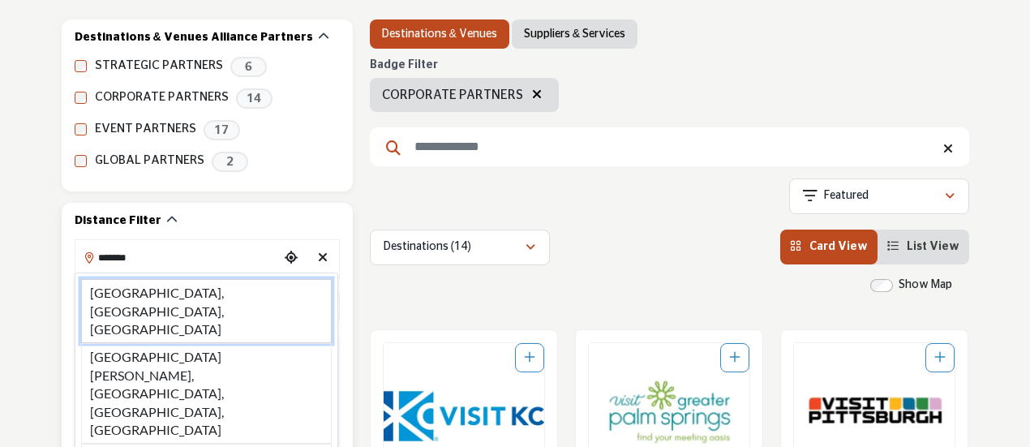
click at [208, 287] on li "Chicago, IL, USA" at bounding box center [206, 311] width 251 height 64
type input "**********"
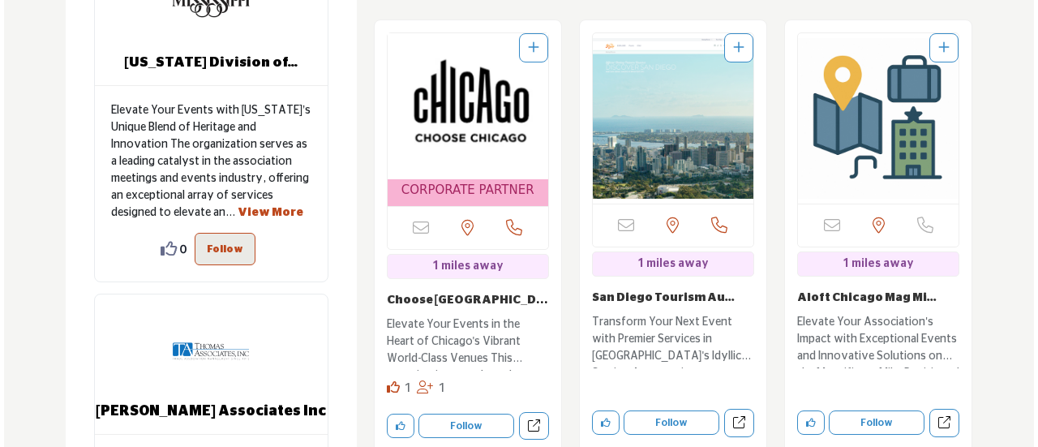
scroll to position [1624, 0]
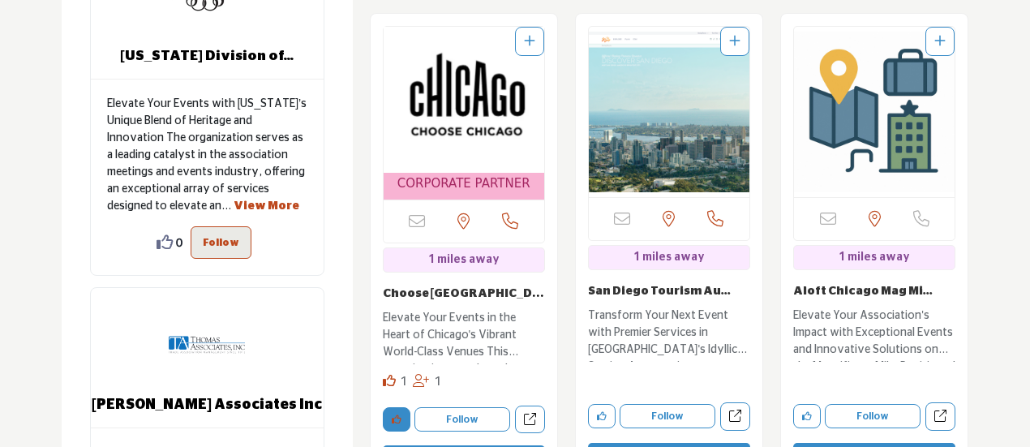
click at [397, 415] on icon "Like company" at bounding box center [397, 420] width 10 height 10
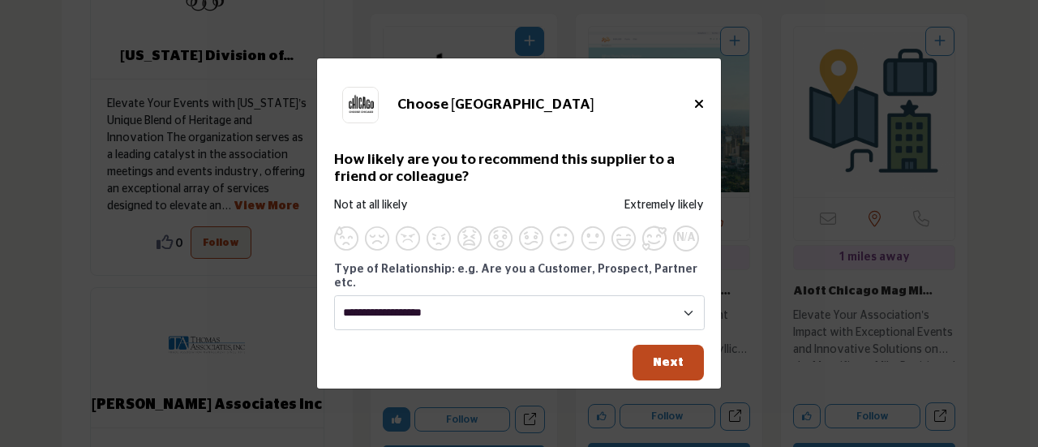
click at [683, 239] on span "N/A" at bounding box center [687, 238] width 20 height 14
click at [654, 244] on span "Supplier Rating and Recommendation Modal for Choose Chicago" at bounding box center [654, 238] width 24 height 24
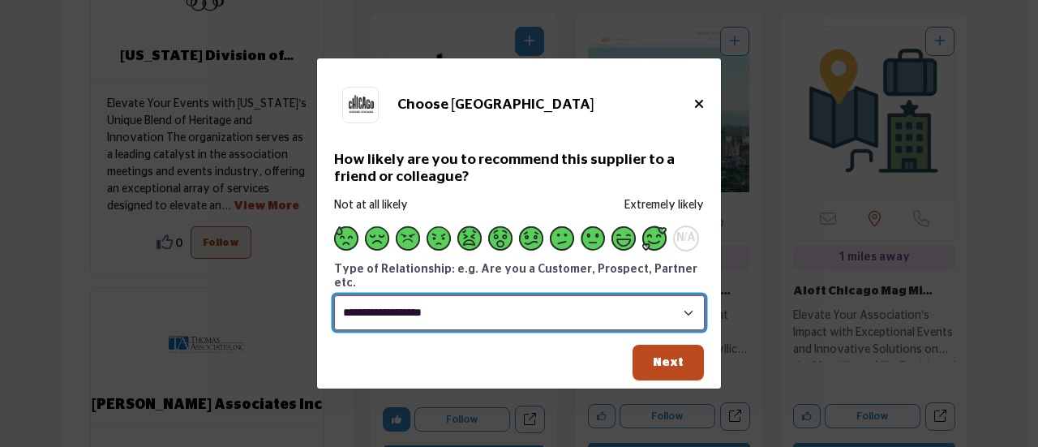
click at [593, 312] on select "**********" at bounding box center [519, 312] width 371 height 34
select select "********"
click at [334, 295] on select "**********" at bounding box center [519, 312] width 371 height 34
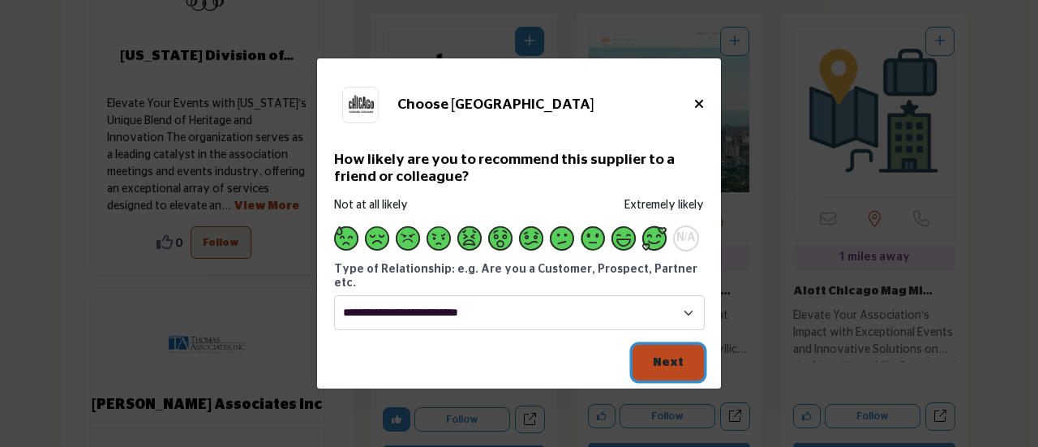
click at [664, 356] on span "Next" at bounding box center [668, 362] width 31 height 12
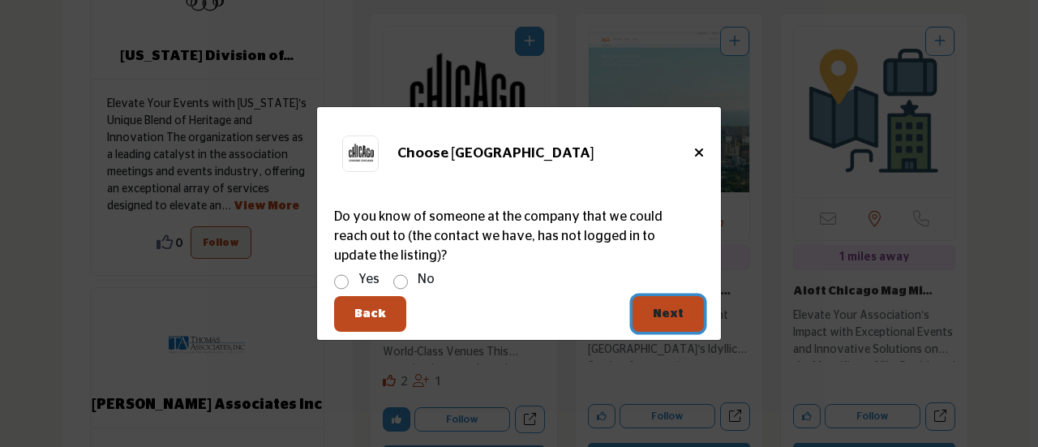
click at [662, 309] on span "Next" at bounding box center [668, 313] width 31 height 12
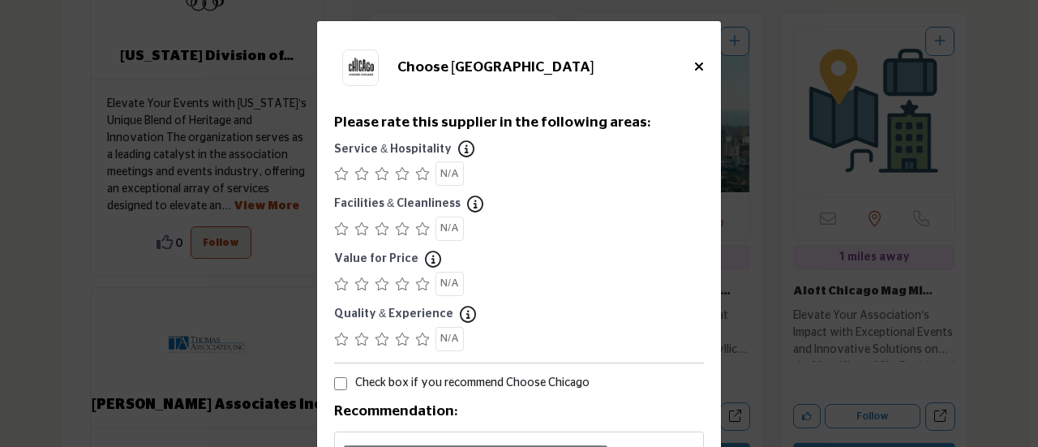
click at [417, 170] on icon "Supplier Rating and Recommendation Modal for Choose Chicago" at bounding box center [422, 173] width 15 height 13
click at [419, 228] on icon "Supplier Rating and Recommendation Modal for Choose Chicago" at bounding box center [422, 228] width 15 height 13
click at [448, 278] on span "N/A" at bounding box center [449, 283] width 19 height 11
click at [415, 344] on icon "Supplier Rating and Recommendation Modal for Choose Chicago" at bounding box center [422, 339] width 15 height 13
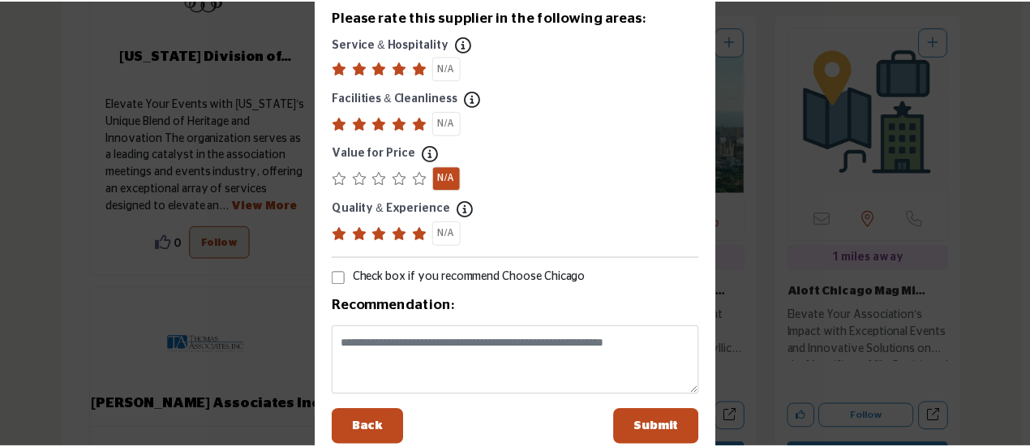
scroll to position [131, 0]
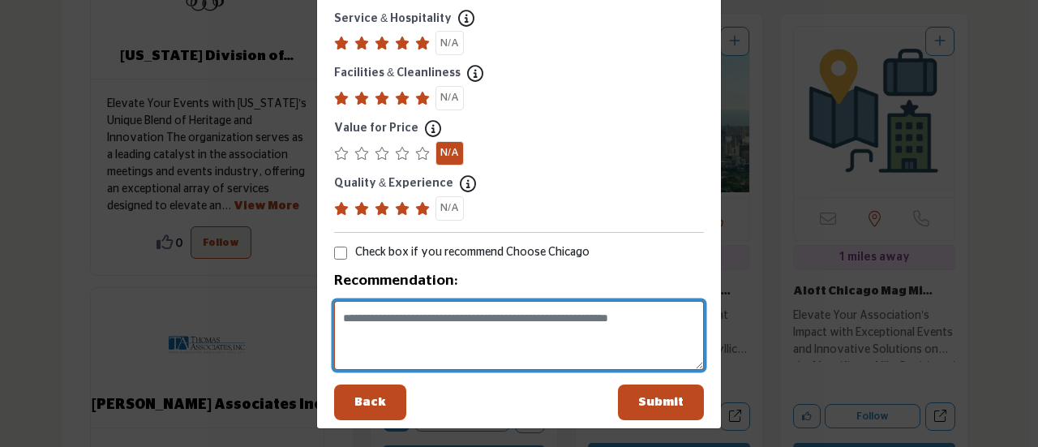
click at [453, 321] on textarea "Supplier Rating and Recommendation Modal for Choose Chicago" at bounding box center [519, 335] width 370 height 69
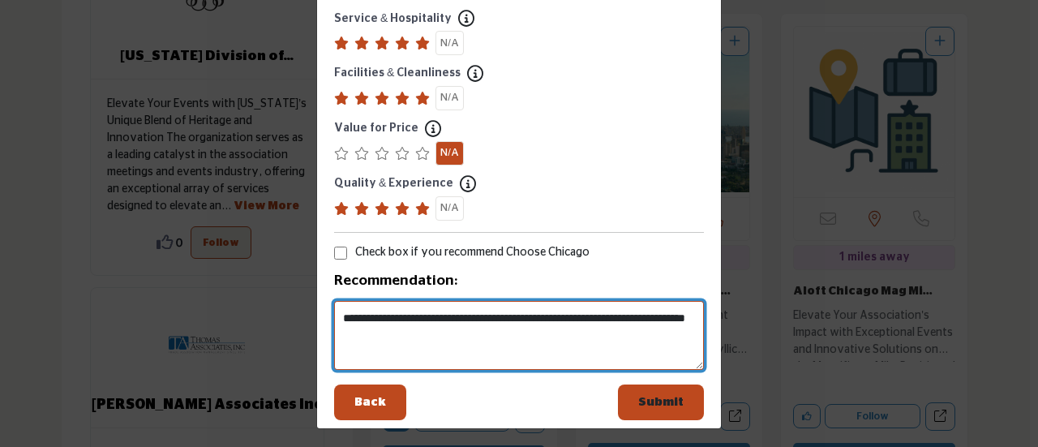
type textarea "**********"
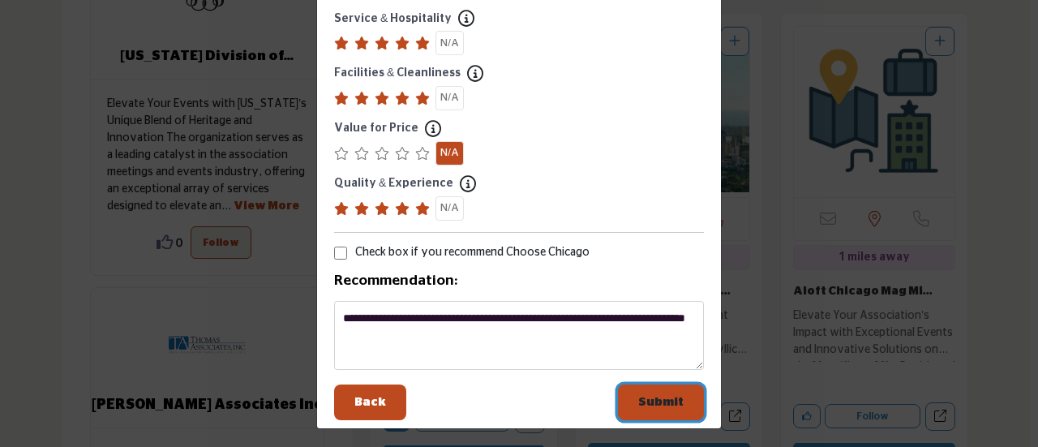
click at [655, 400] on span "Submit" at bounding box center [660, 402] width 45 height 12
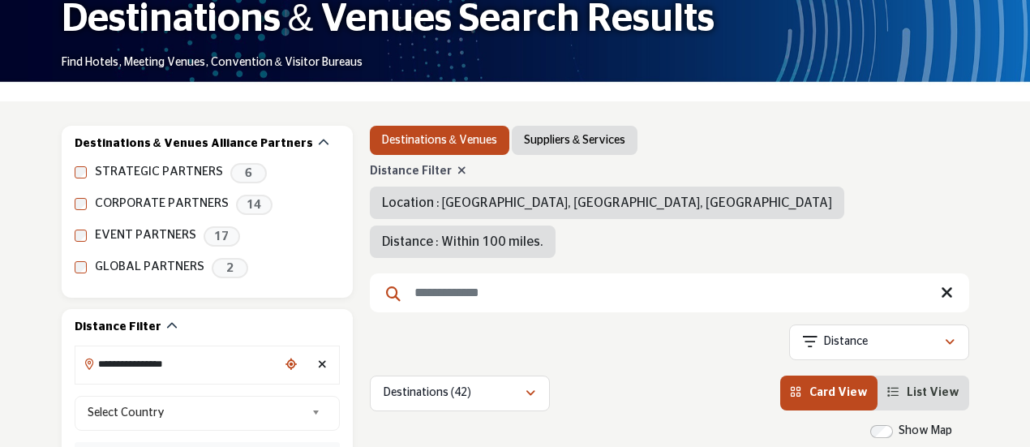
scroll to position [177, 0]
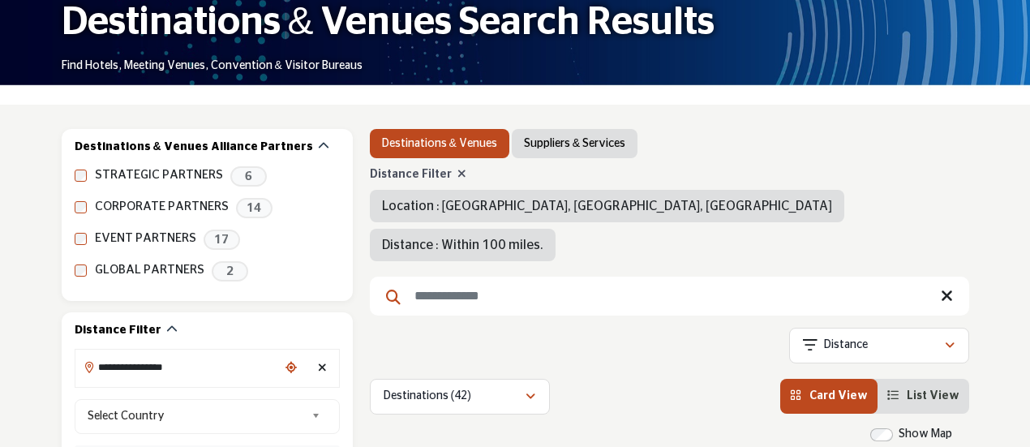
click at [593, 144] on link "Suppliers & Services" at bounding box center [574, 143] width 101 height 16
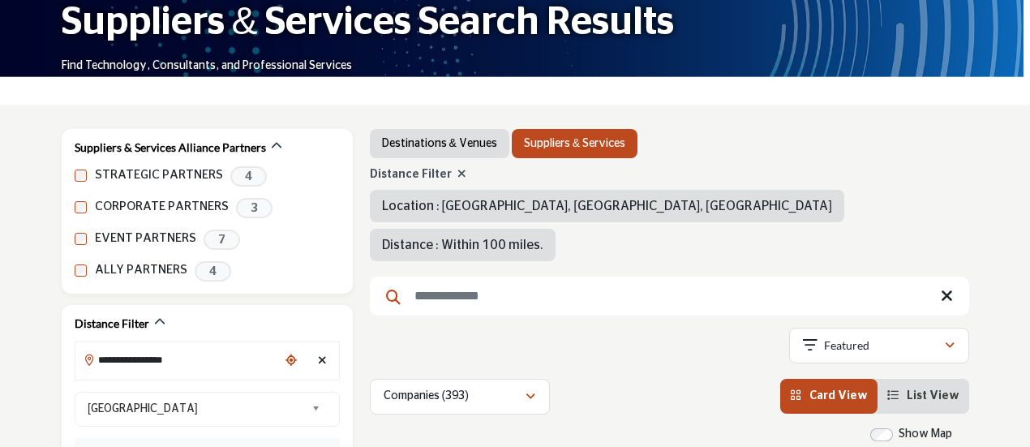
click at [458, 174] on icon at bounding box center [462, 173] width 9 height 11
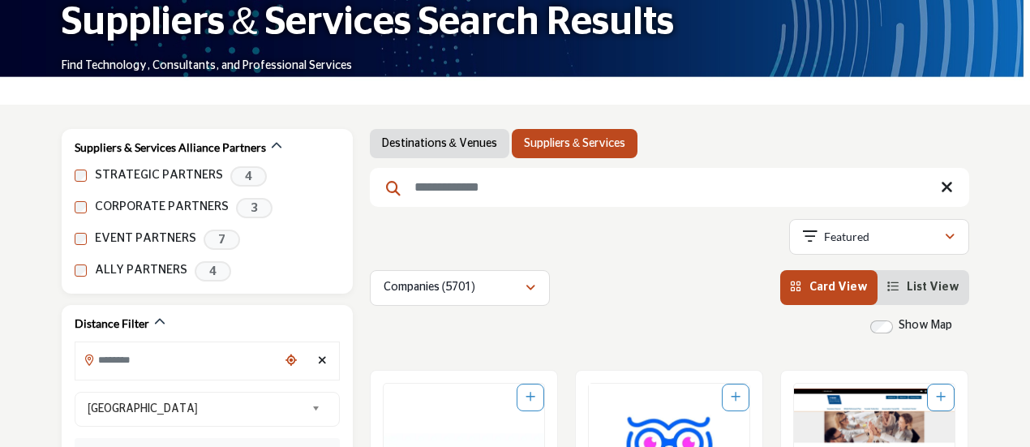
click at [568, 139] on link "Suppliers & Services" at bounding box center [574, 143] width 101 height 16
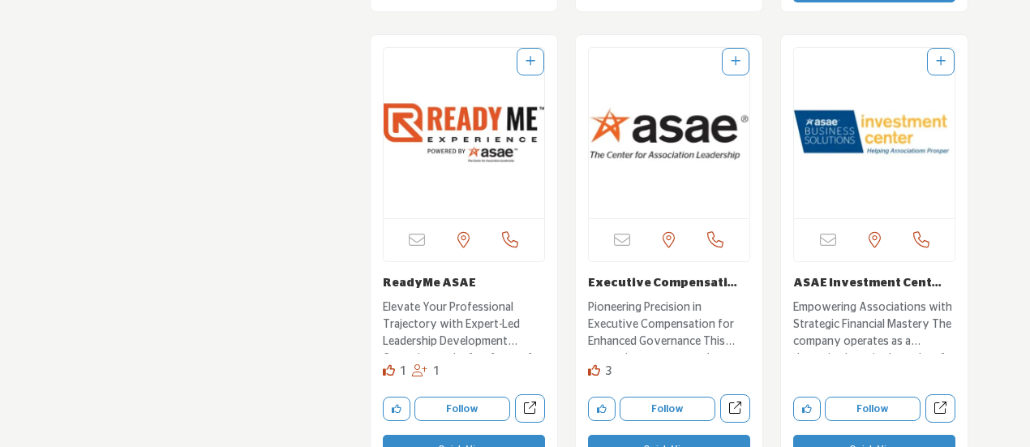
scroll to position [3294, 0]
click at [701, 133] on img "Open Listing in new tab" at bounding box center [669, 133] width 161 height 170
click at [603, 404] on icon "Like company" at bounding box center [602, 409] width 10 height 10
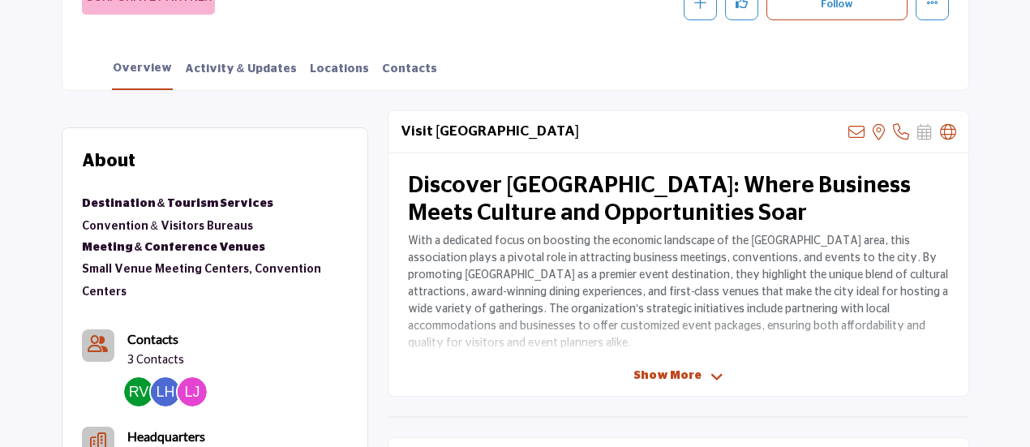
scroll to position [388, 0]
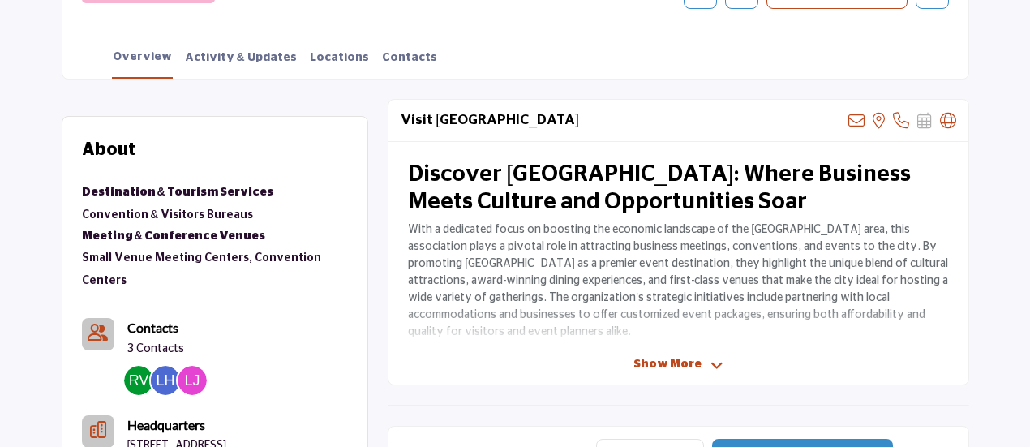
click at [694, 365] on span "Show More" at bounding box center [668, 364] width 68 height 17
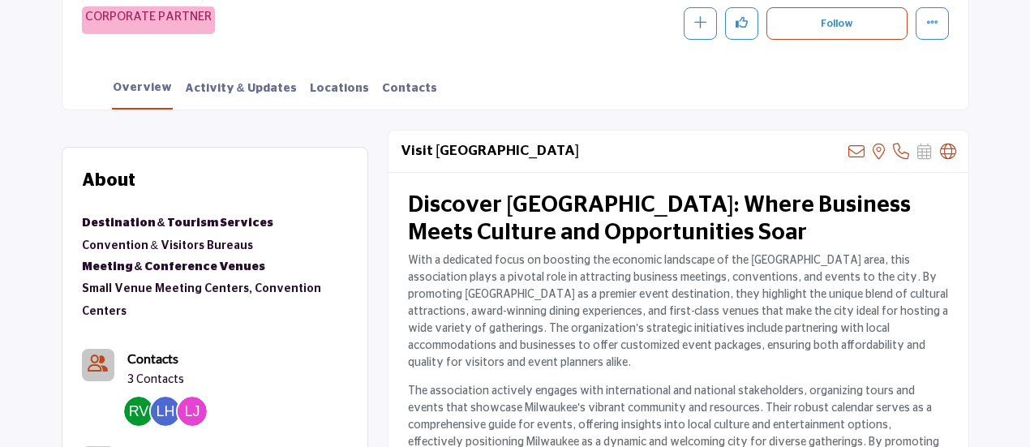
scroll to position [0, 0]
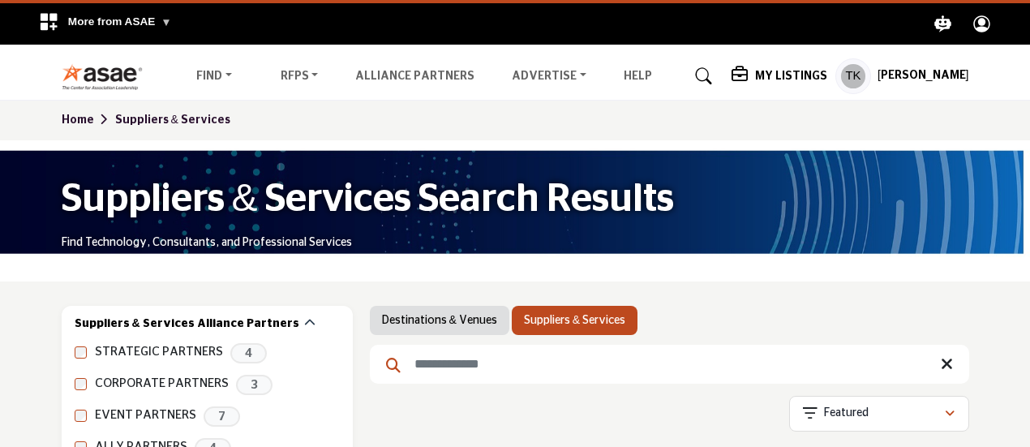
scroll to position [3360, 0]
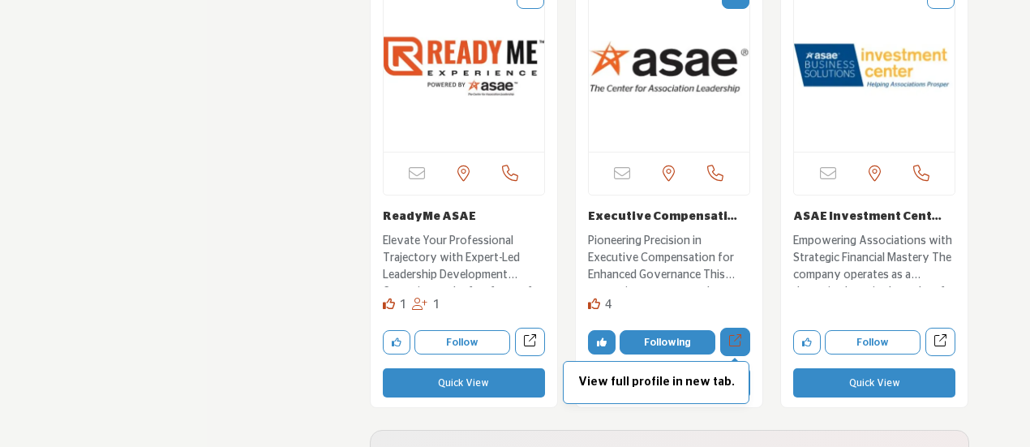
click at [741, 338] on icon "Open executive-compensation-study-asae in new tab" at bounding box center [735, 340] width 12 height 12
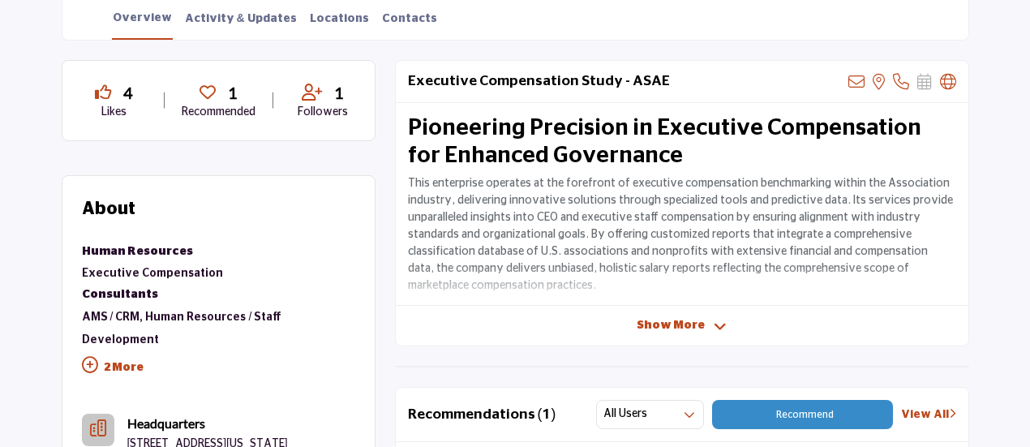
scroll to position [432, 0]
click at [675, 323] on span "Show More" at bounding box center [671, 325] width 68 height 17
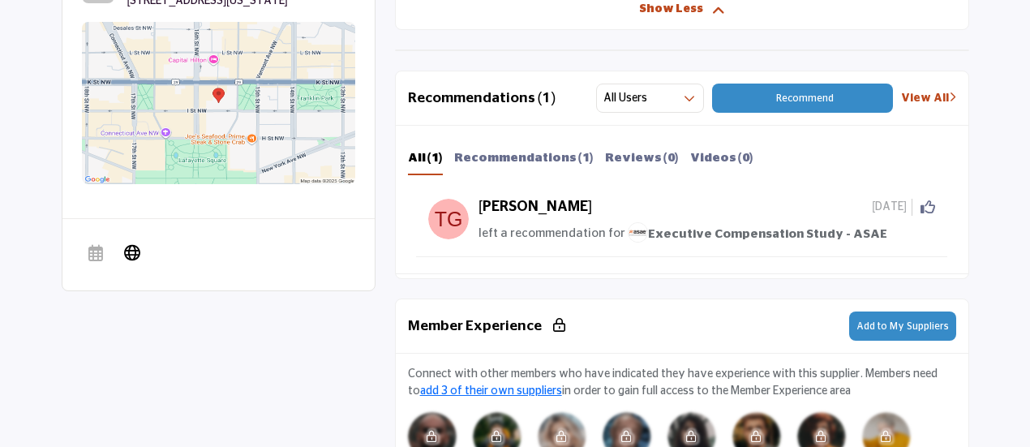
scroll to position [876, 0]
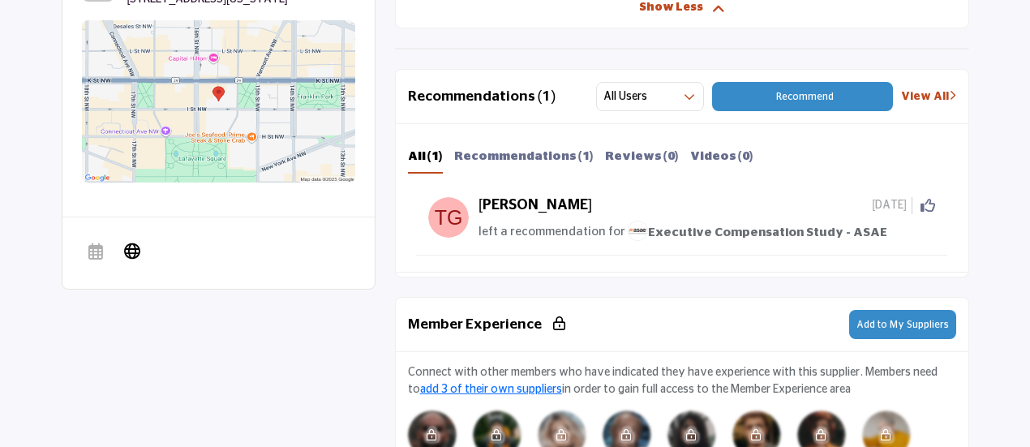
click at [741, 227] on span "Executive Compensation Study - ASAE" at bounding box center [758, 232] width 260 height 12
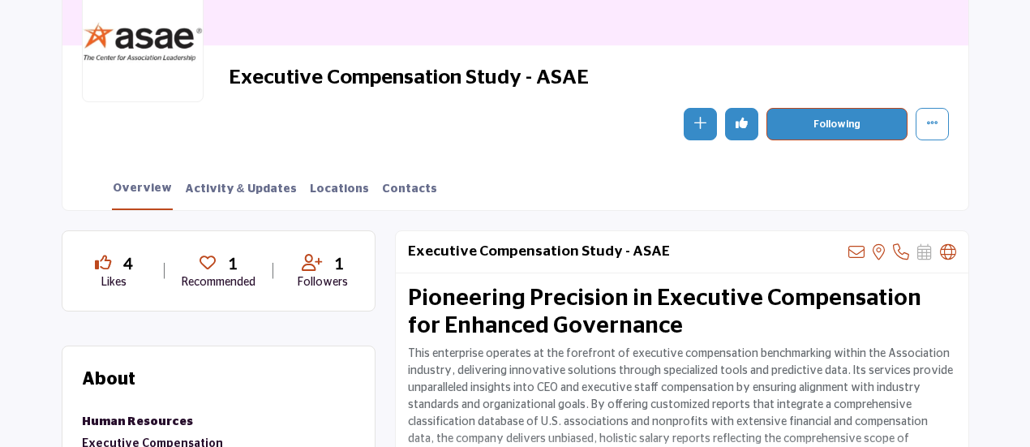
scroll to position [263, 0]
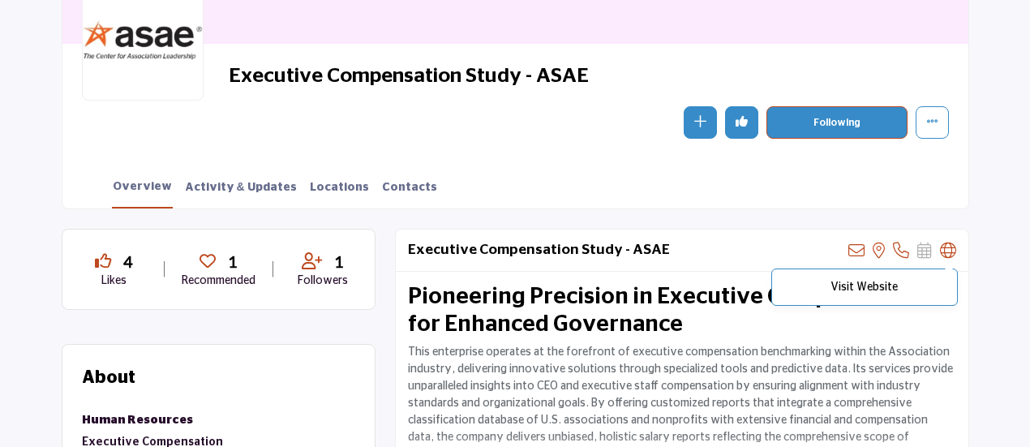
click at [949, 243] on icon at bounding box center [948, 251] width 16 height 16
